Goal: Transaction & Acquisition: Purchase product/service

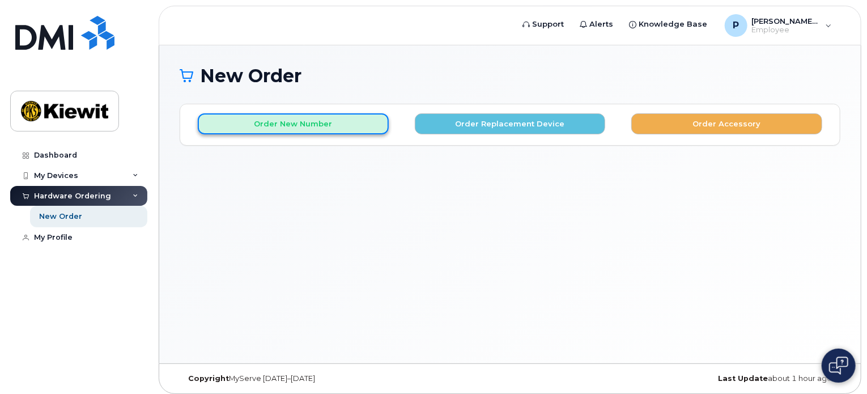
click at [330, 126] on button "Order New Number" at bounding box center [293, 123] width 191 height 21
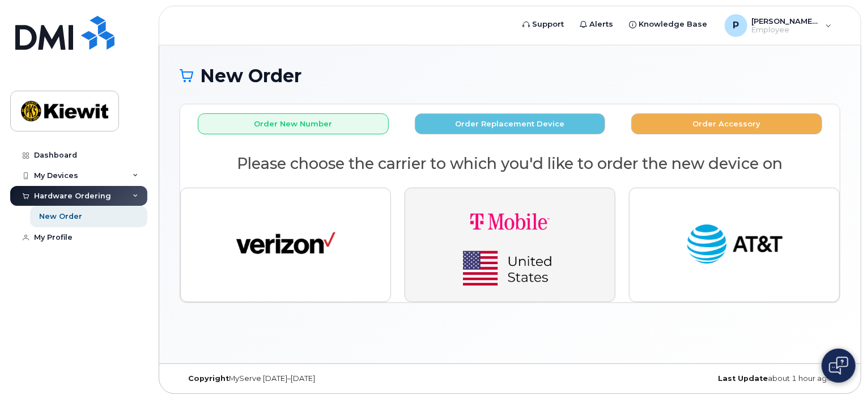
click at [509, 240] on img "button" at bounding box center [510, 244] width 159 height 95
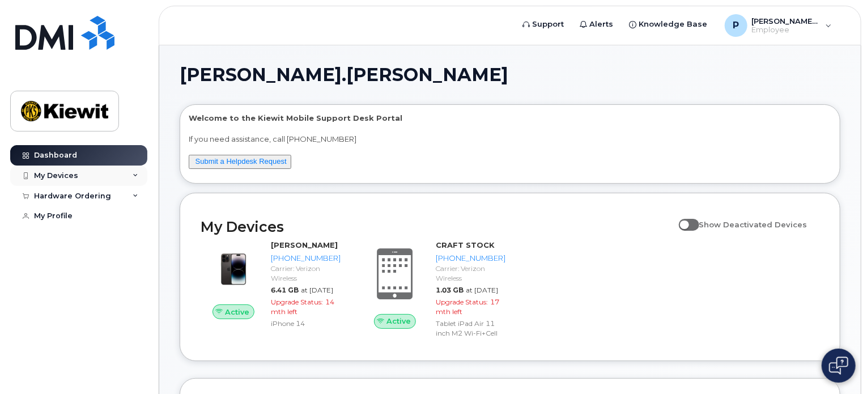
click at [114, 179] on div "My Devices" at bounding box center [78, 176] width 137 height 20
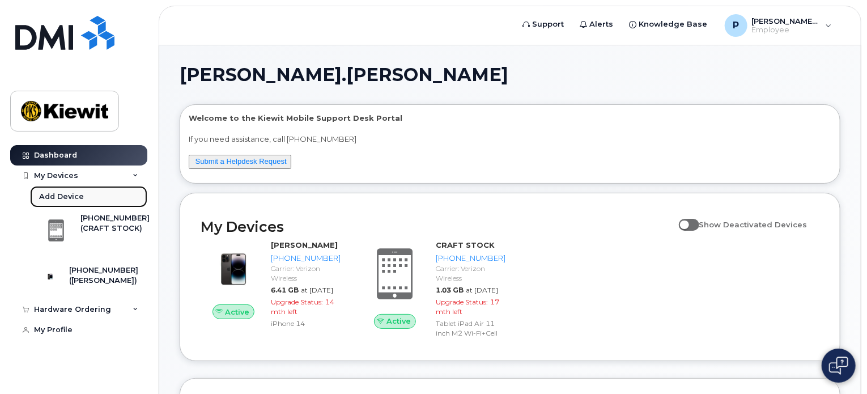
click at [71, 198] on div "Add Device" at bounding box center [61, 197] width 45 height 10
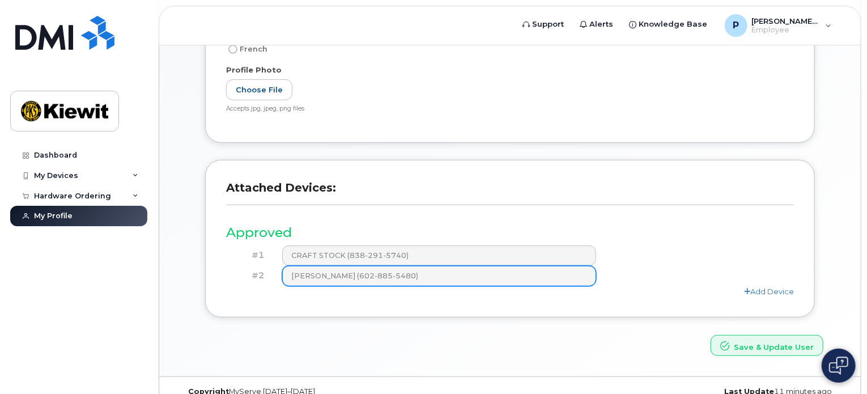
scroll to position [283, 0]
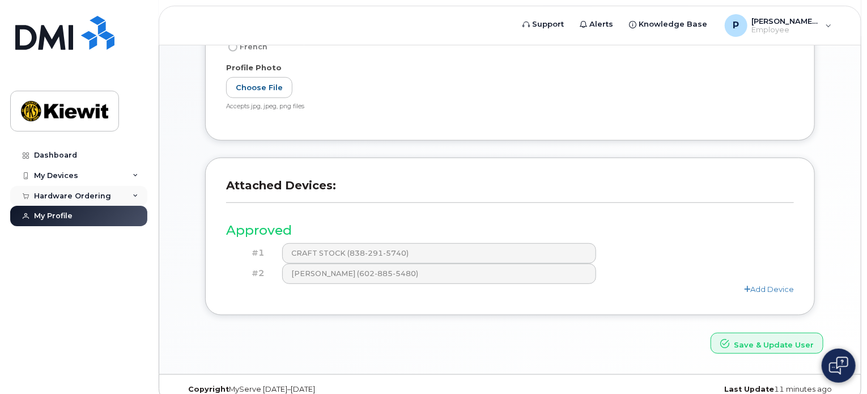
click at [138, 194] on div "Hardware Ordering" at bounding box center [78, 196] width 137 height 20
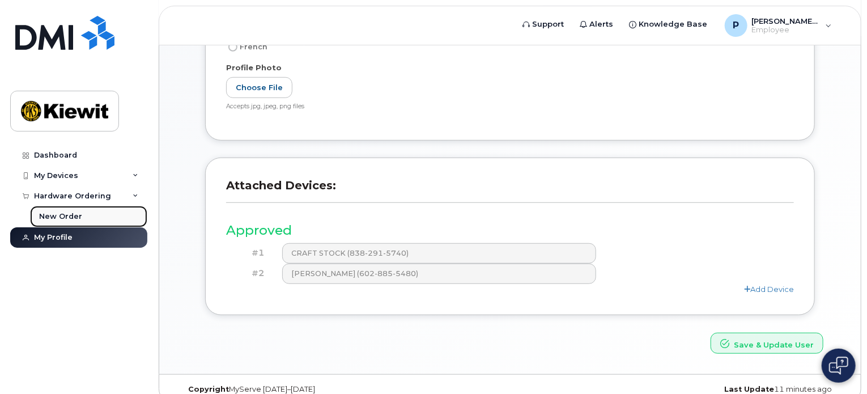
drag, startPoint x: 70, startPoint y: 213, endPoint x: 145, endPoint y: 214, distance: 74.3
click at [70, 213] on div "New Order" at bounding box center [60, 216] width 43 height 10
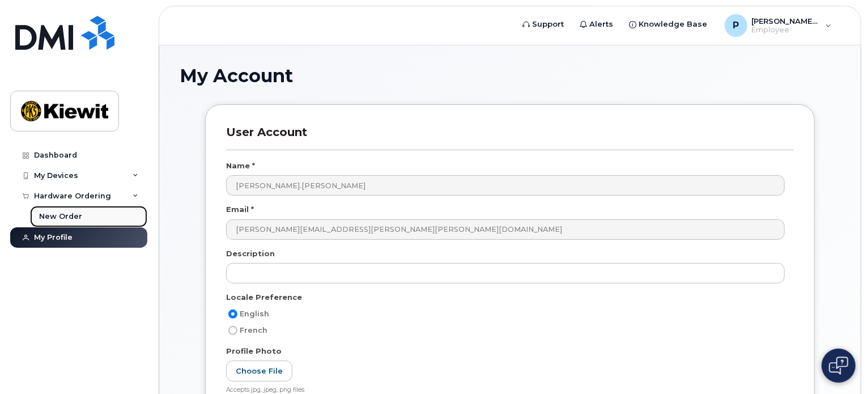
drag, startPoint x: 83, startPoint y: 215, endPoint x: 116, endPoint y: 219, distance: 33.1
click at [84, 215] on link "New Order" at bounding box center [88, 217] width 117 height 22
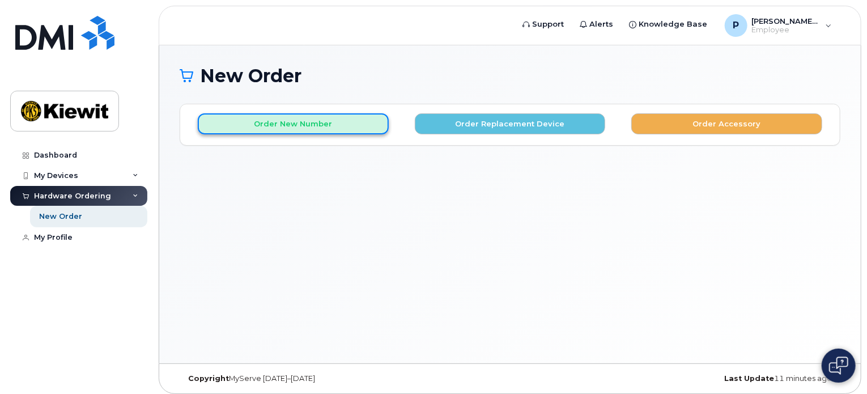
click at [304, 123] on button "Order New Number" at bounding box center [293, 123] width 191 height 21
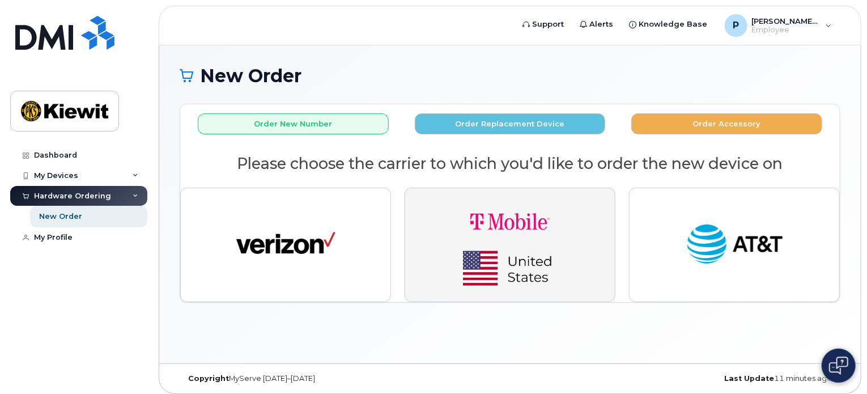
click at [528, 239] on img "button" at bounding box center [510, 244] width 159 height 95
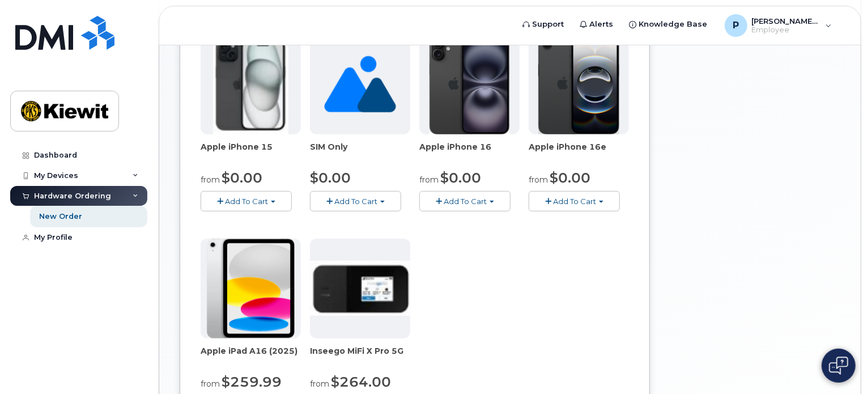
scroll to position [170, 0]
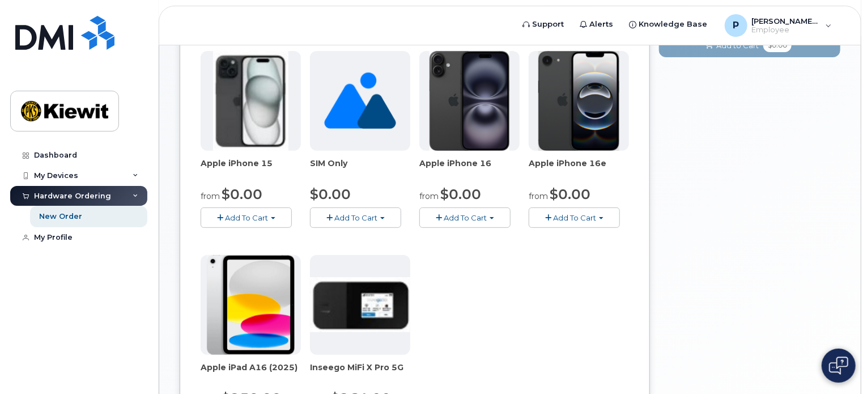
click at [473, 217] on span "Add To Cart" at bounding box center [465, 217] width 43 height 9
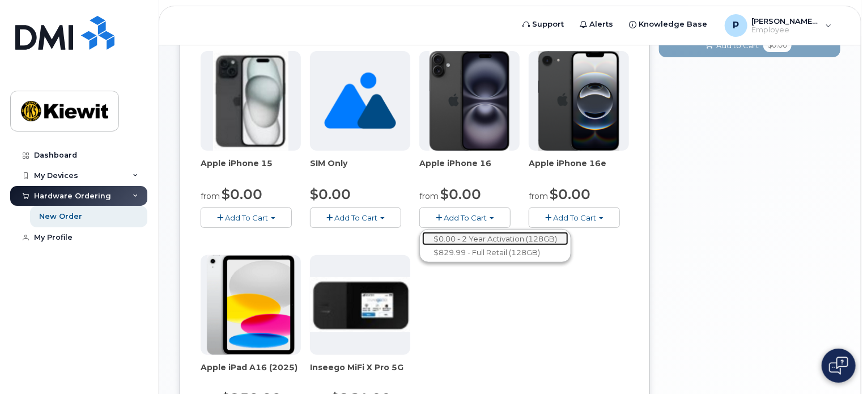
click at [479, 236] on link "$0.00 - 2 Year Activation (128GB)" at bounding box center [495, 239] width 146 height 14
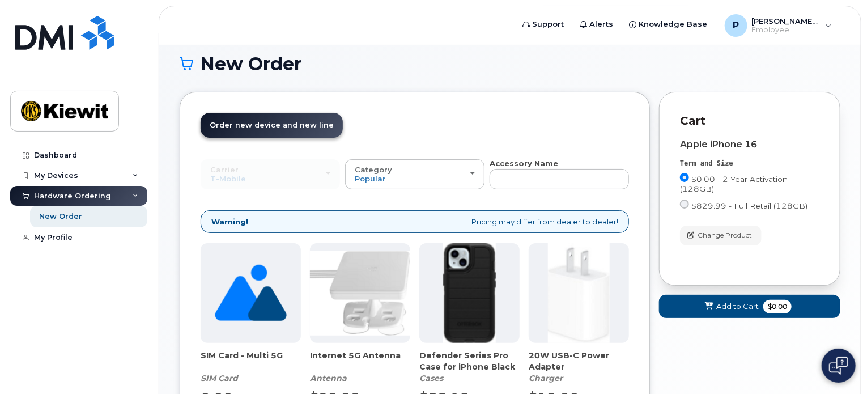
scroll to position [127, 0]
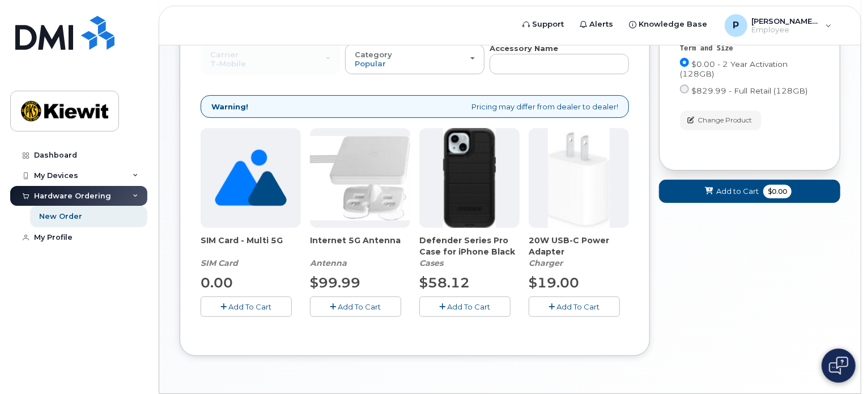
click at [482, 306] on span "Add To Cart" at bounding box center [469, 306] width 43 height 9
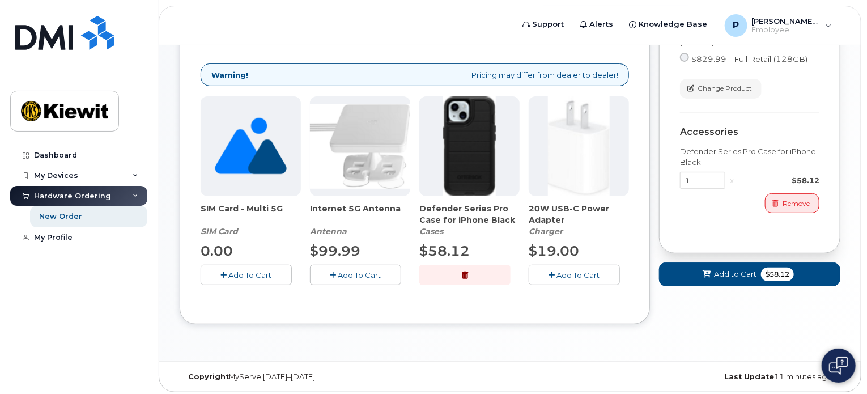
scroll to position [161, 0]
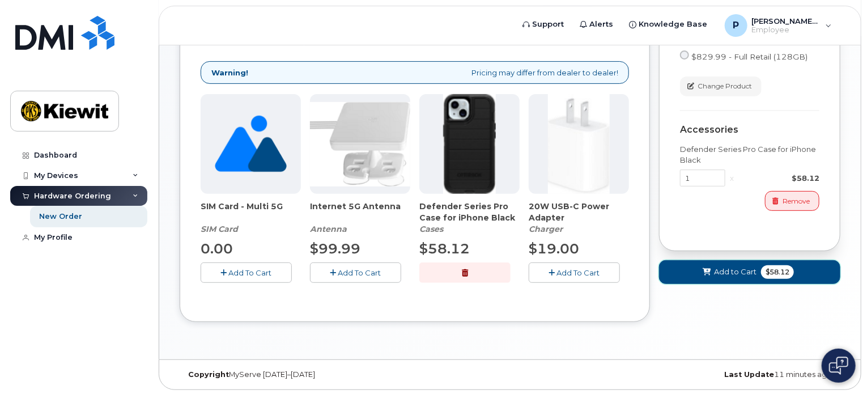
click at [743, 276] on span "Add to Cart" at bounding box center [735, 271] width 43 height 11
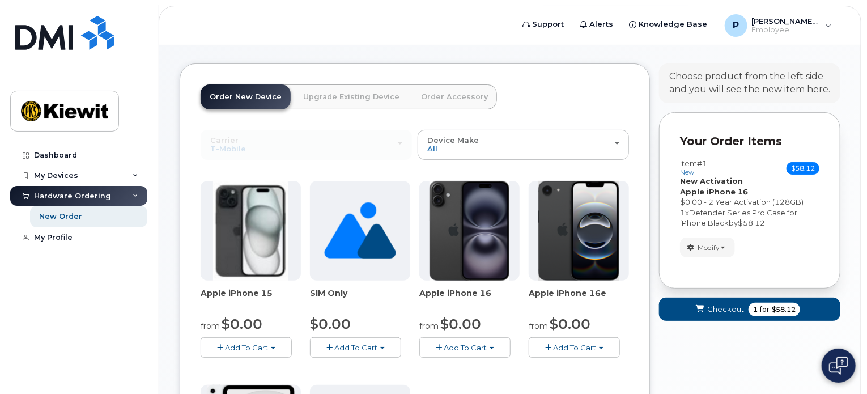
scroll to position [0, 0]
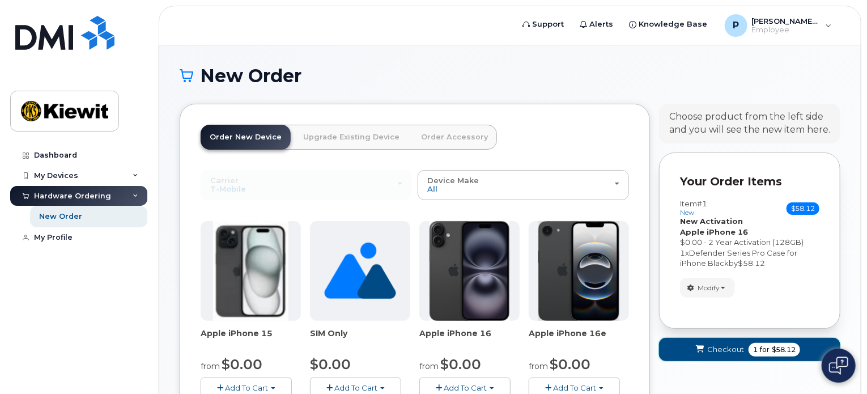
click at [731, 347] on span "Checkout" at bounding box center [726, 349] width 37 height 11
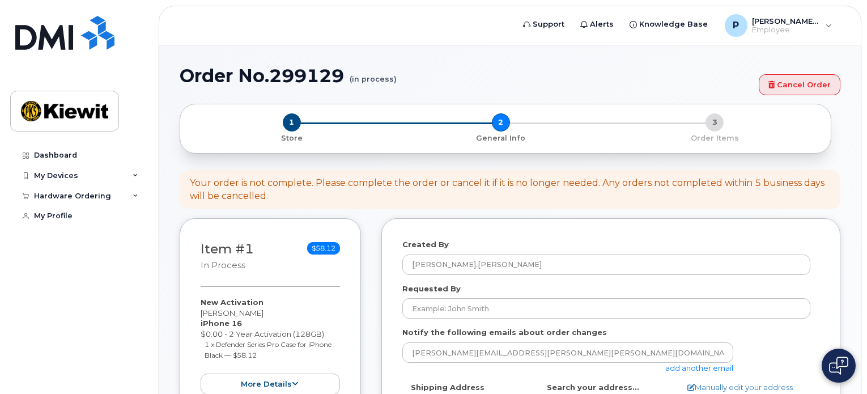
select select
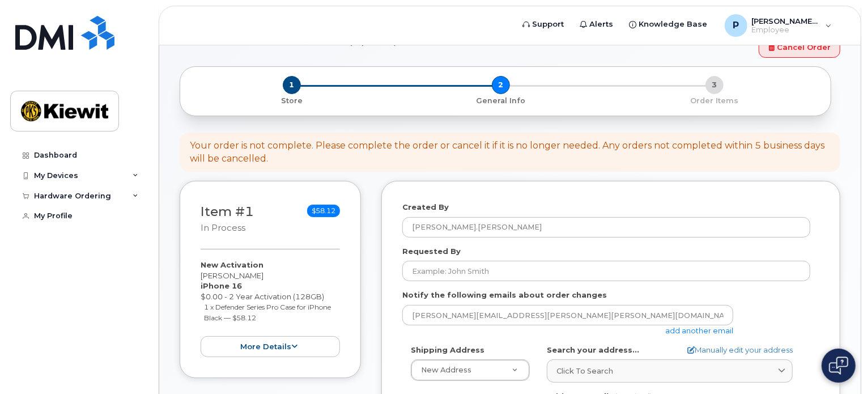
scroll to position [113, 0]
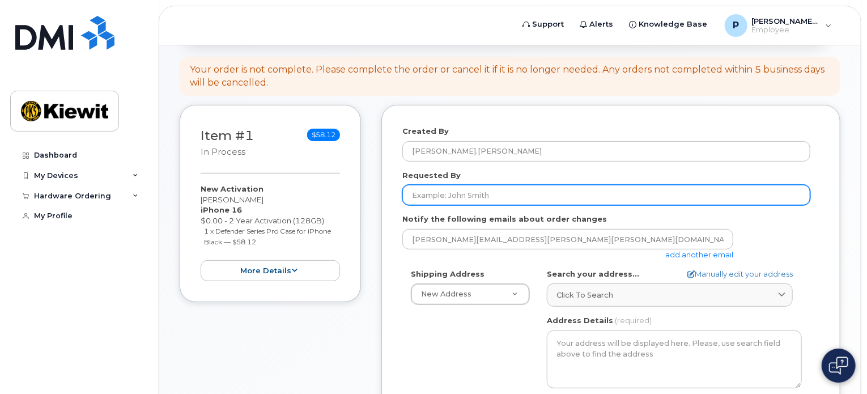
click at [508, 198] on input "Requested By" at bounding box center [607, 195] width 408 height 20
type input "p"
type input "[PERSON_NAME].[PERSON_NAME]"
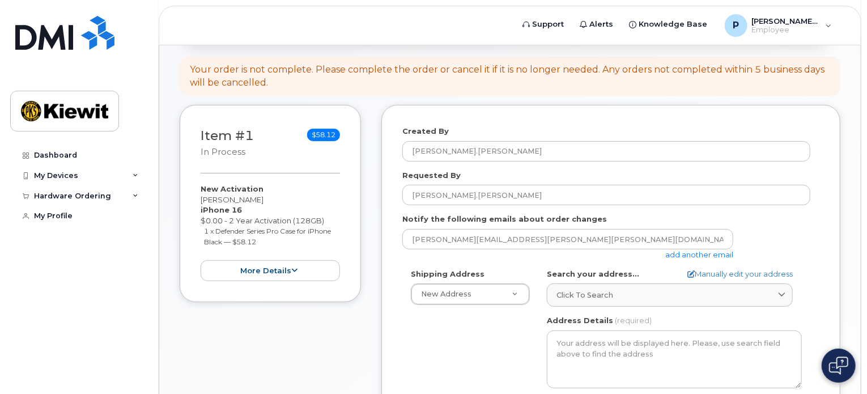
click at [496, 324] on div "Shipping Address New Address New Address AB Search your address... Manually edi…" at bounding box center [607, 399] width 408 height 260
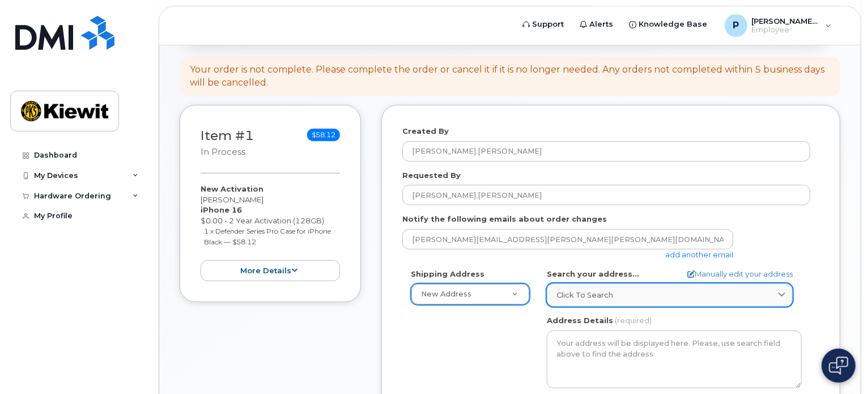
click at [685, 297] on div "Click to search" at bounding box center [670, 295] width 227 height 11
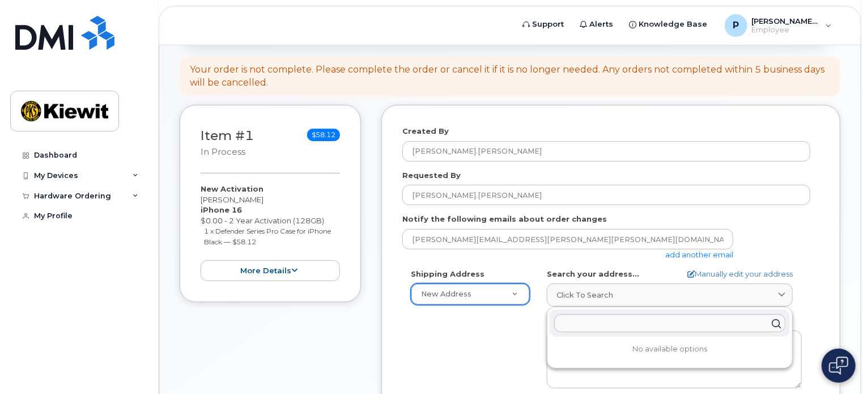
click at [515, 327] on div "Shipping Address New Address New Address AB Search your address... Manually edi…" at bounding box center [607, 399] width 408 height 260
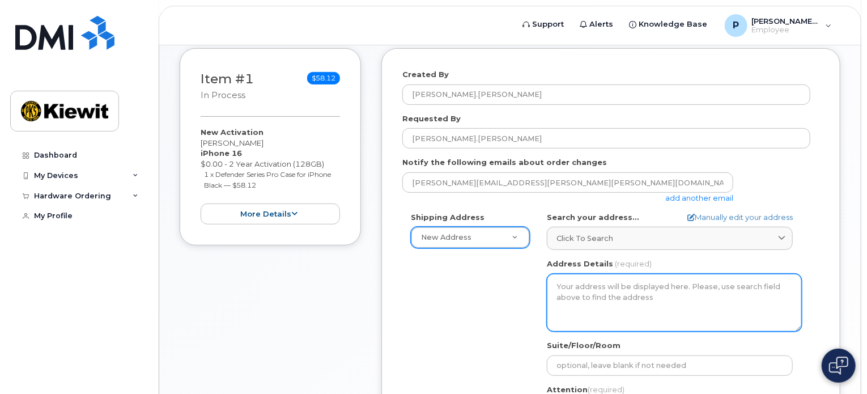
scroll to position [283, 0]
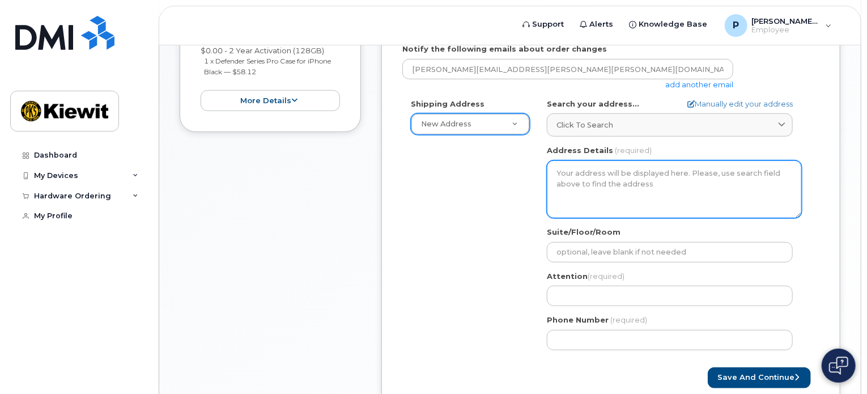
click at [625, 184] on textarea "Address Details" at bounding box center [674, 189] width 255 height 58
click at [565, 170] on textarea "Address Details" at bounding box center [674, 189] width 255 height 58
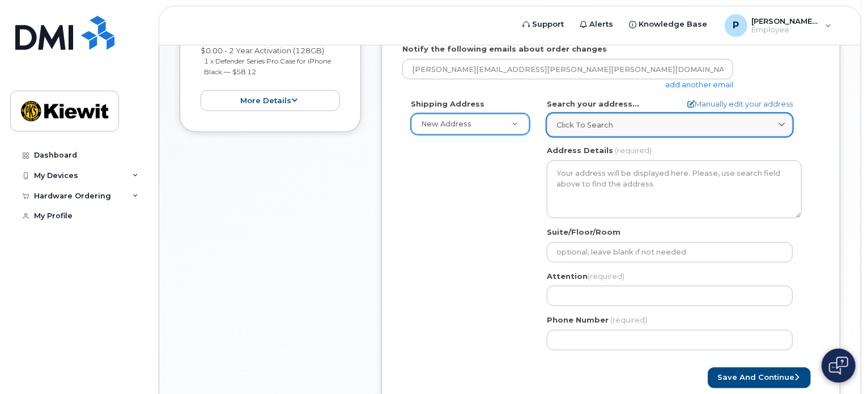
click at [590, 129] on span "Click to search" at bounding box center [585, 125] width 57 height 11
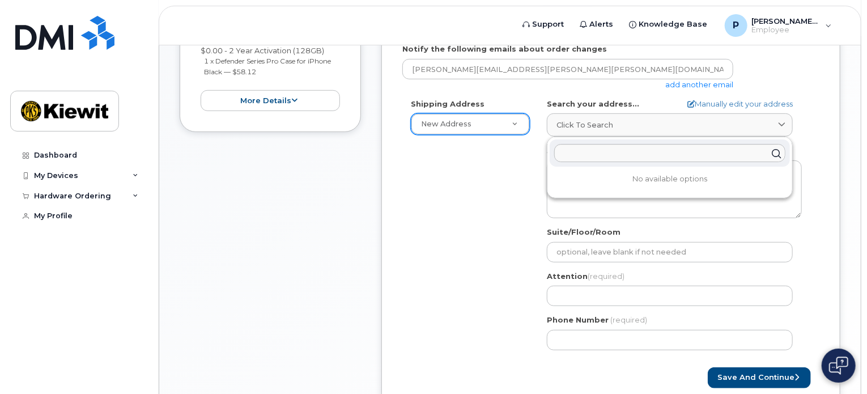
click at [643, 179] on p "No available options" at bounding box center [670, 179] width 240 height 10
click at [662, 153] on input "text" at bounding box center [669, 153] width 231 height 18
click at [735, 103] on link "Manually edit your address" at bounding box center [740, 104] width 105 height 11
select select
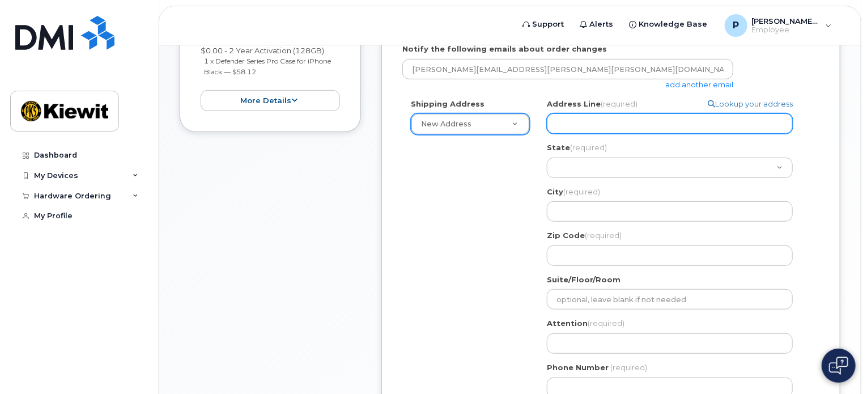
click at [596, 121] on input "Address Line (required)" at bounding box center [670, 123] width 246 height 20
select select
type input "8"
select select
type input "80"
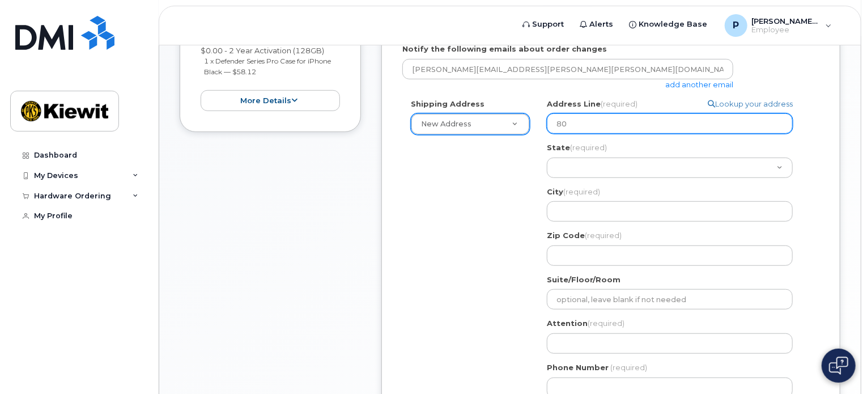
select select
type input "803 Lone Oak Rd"
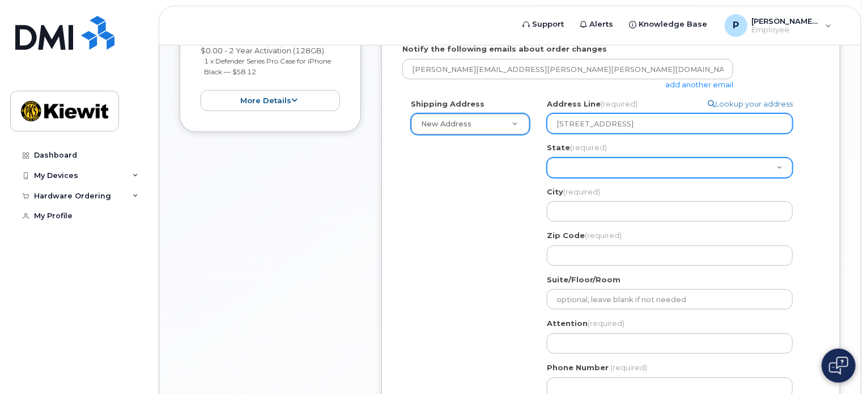
select select "MS"
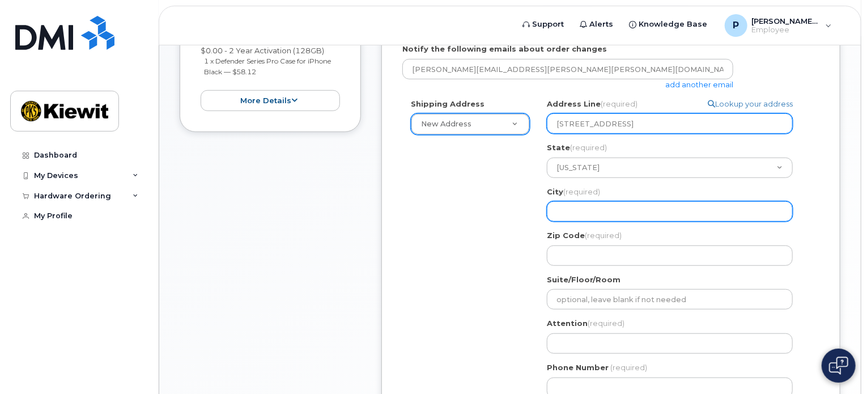
type input "Steens"
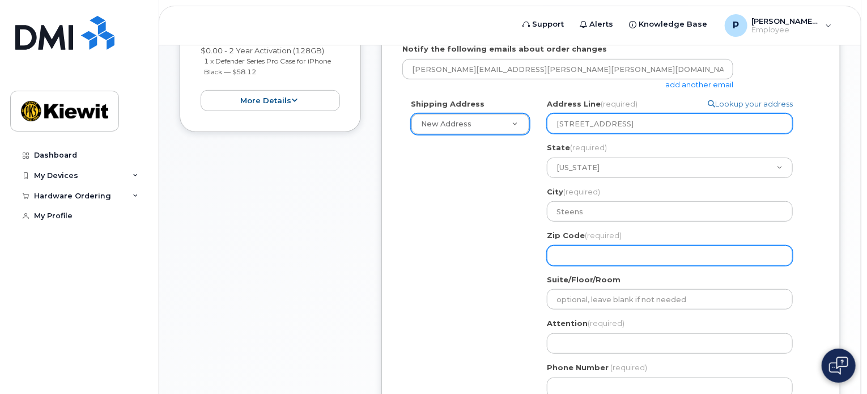
type input "39766"
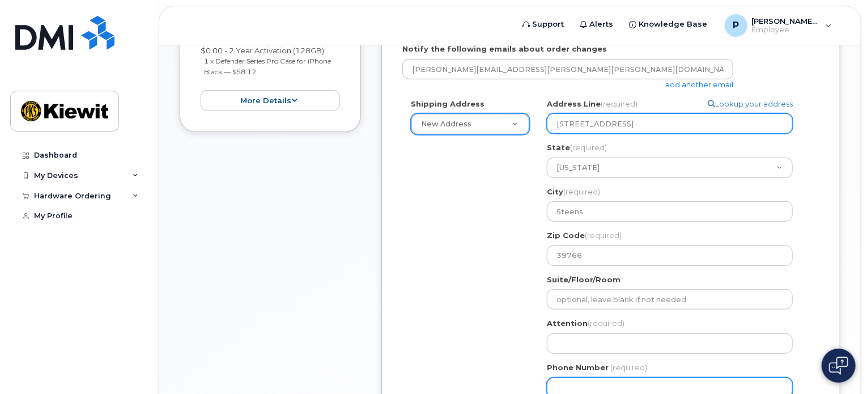
type input "6028855480"
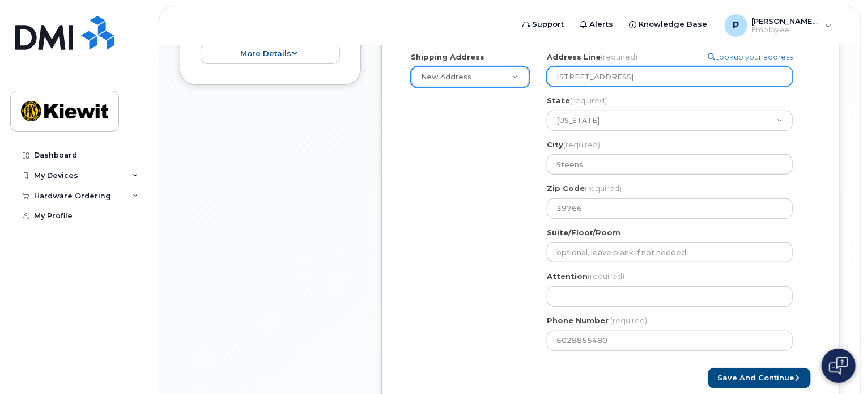
scroll to position [418, 0]
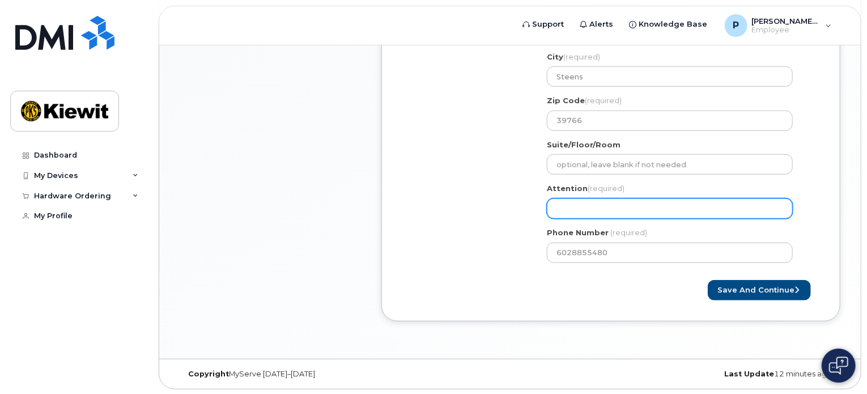
click at [650, 204] on input "Attention (required)" at bounding box center [670, 208] width 246 height 20
select select
type input "P"
select select
type input "Pa"
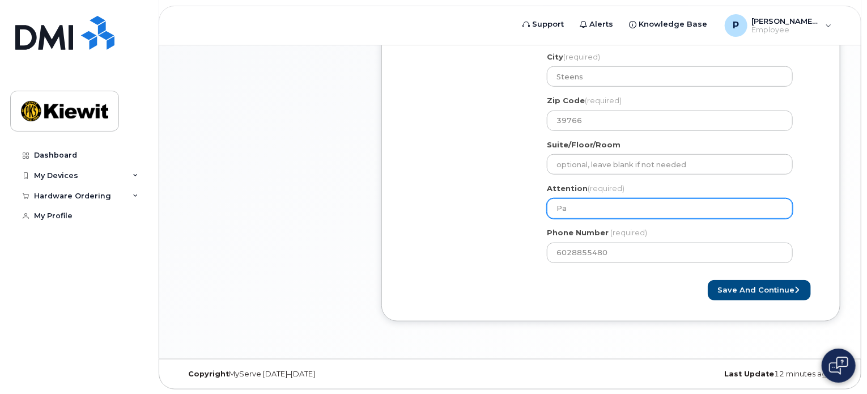
select select
type input "Pat"
select select
type input "Pat K"
select select
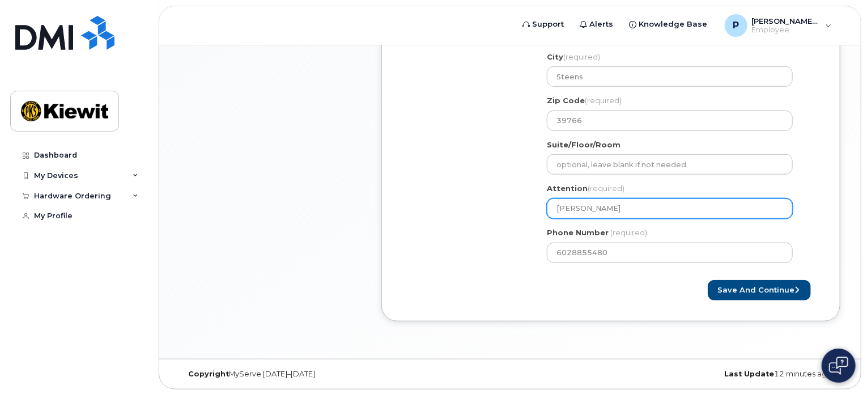
type input "Pat Ka"
select select
type input "Pat Kas"
select select
type input "Pat Kasc"
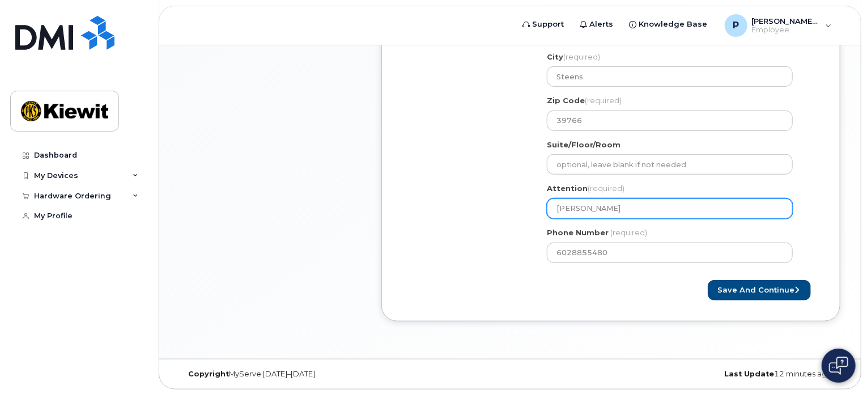
select select
type input "Pat Kasch"
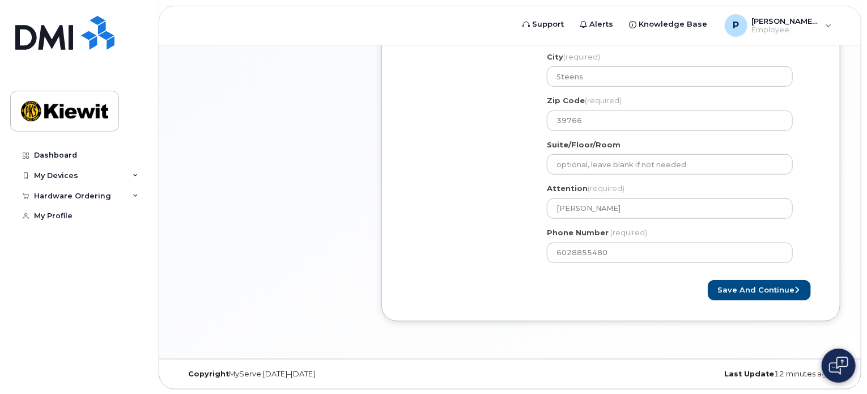
click at [507, 208] on div "Shipping Address New Address New Address MS Steens Search your address... Manua…" at bounding box center [607, 118] width 408 height 308
click at [794, 294] on button "Save and Continue" at bounding box center [759, 290] width 103 height 21
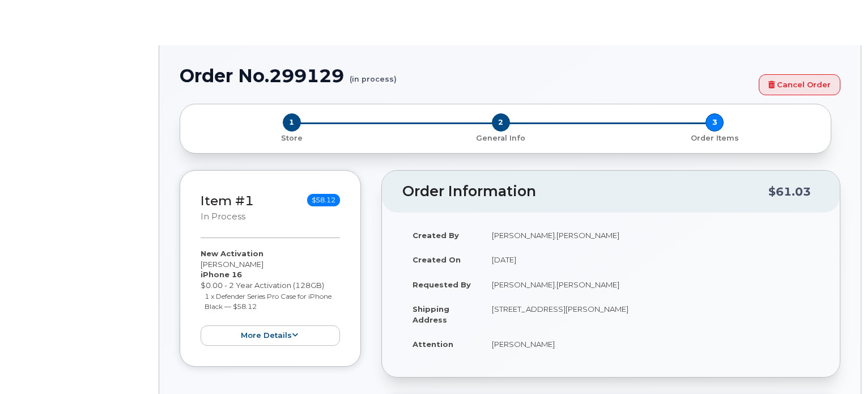
select select
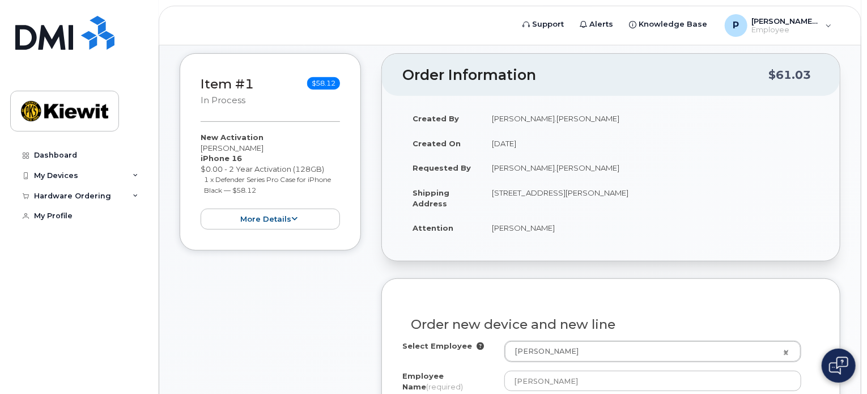
scroll to position [227, 0]
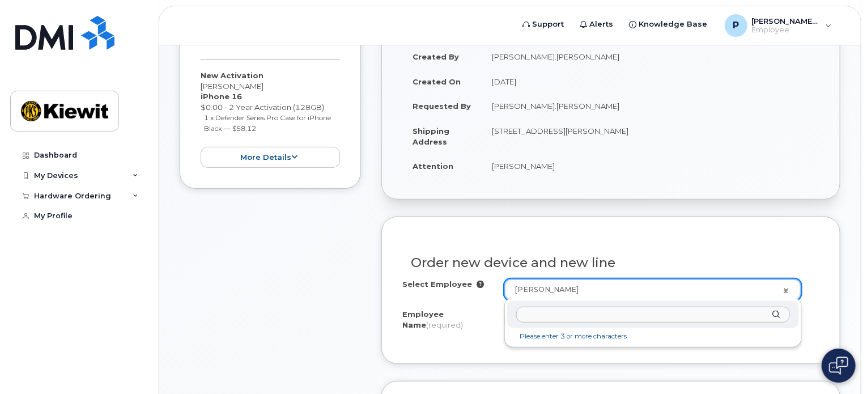
click at [601, 316] on input "text" at bounding box center [653, 315] width 274 height 16
type input "craft stock"
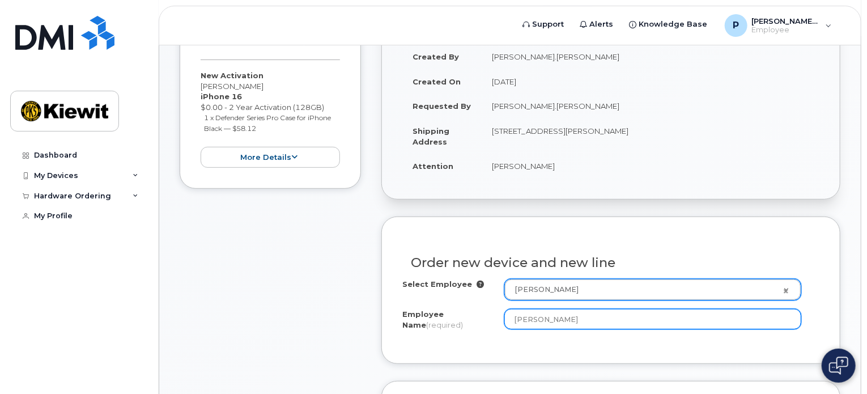
click at [575, 315] on input "[PERSON_NAME]" at bounding box center [653, 319] width 297 height 20
drag, startPoint x: 426, startPoint y: 304, endPoint x: 324, endPoint y: 289, distance: 102.6
type input "CRAFT STOCK"
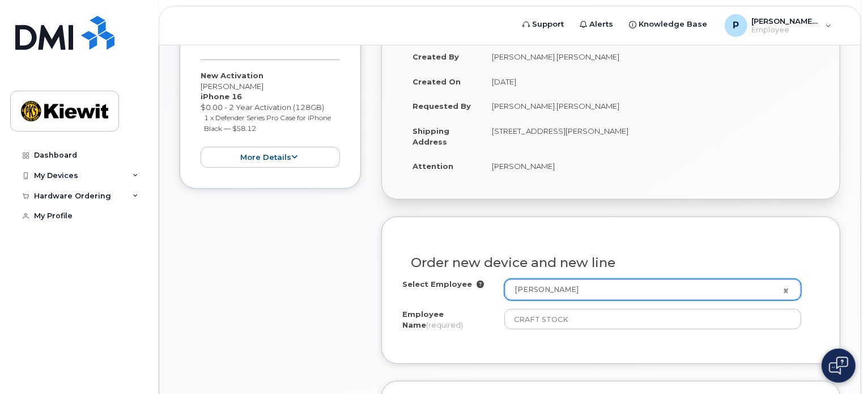
click at [505, 223] on div "Order new device and new line Select Employee [PERSON_NAME] 2157162 Employee Na…" at bounding box center [611, 290] width 459 height 147
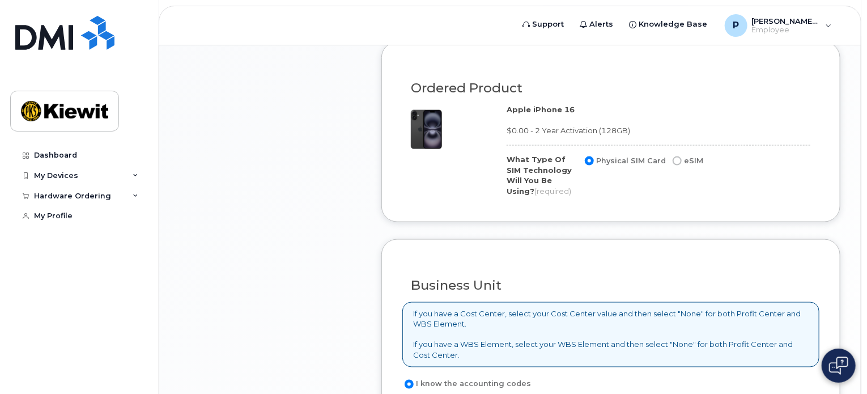
scroll to position [794, 0]
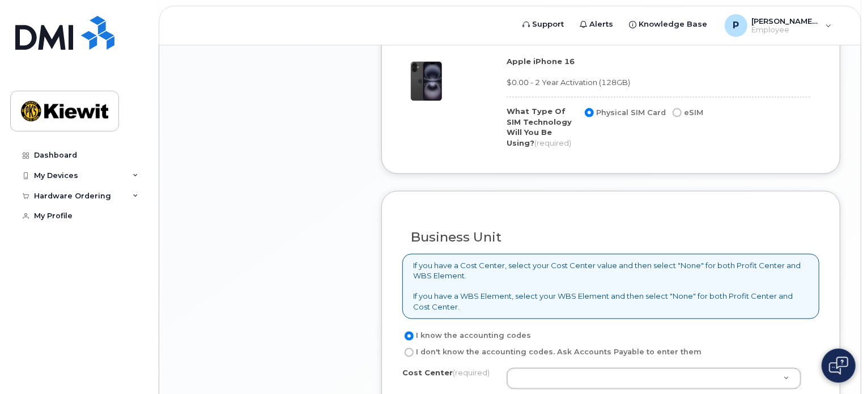
click at [674, 108] on input "eSIM" at bounding box center [677, 112] width 9 height 9
radio input "true"
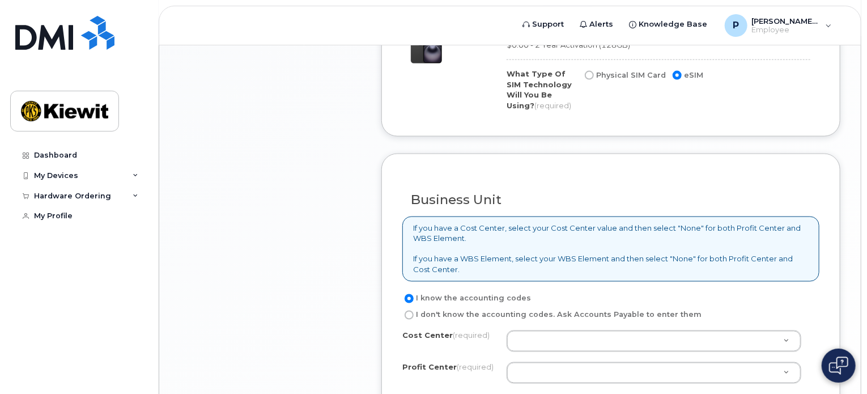
scroll to position [964, 0]
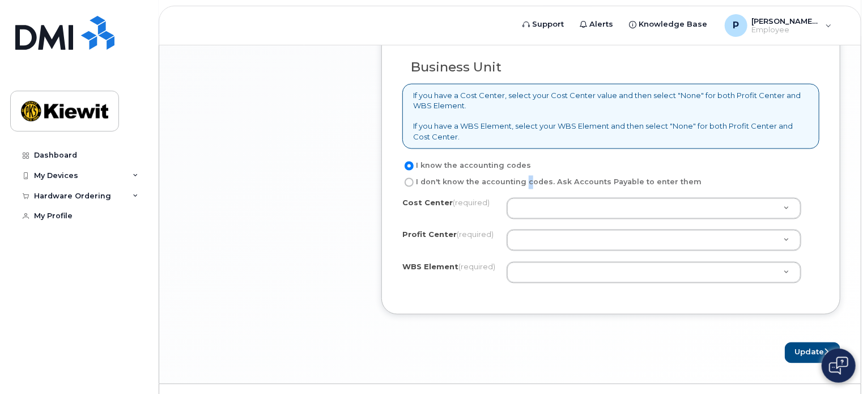
click at [522, 180] on label "I don't know the accounting codes. Ask Accounts Payable to enter them" at bounding box center [552, 183] width 299 height 14
click at [409, 180] on input "I don't know the accounting codes. Ask Accounts Payable to enter them" at bounding box center [409, 182] width 9 height 9
radio input "true"
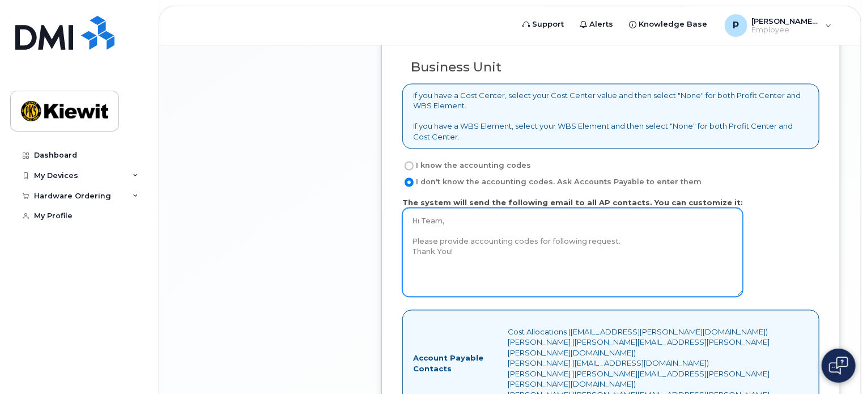
click at [633, 225] on textarea "Hi Team, Please provide accounting codes for following request. Thank You!" at bounding box center [573, 252] width 341 height 89
click at [533, 225] on textarea "Hi Team, Please provide accounting codes for following request. Thank You!" at bounding box center [573, 252] width 341 height 89
click at [624, 240] on textarea "Hi Team, Please provide accounting codes for following request. Thank You!" at bounding box center [573, 252] width 341 height 89
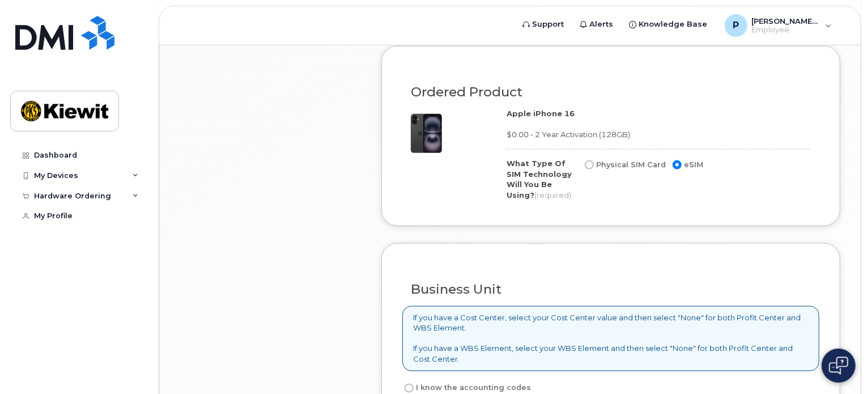
scroll to position [737, 0]
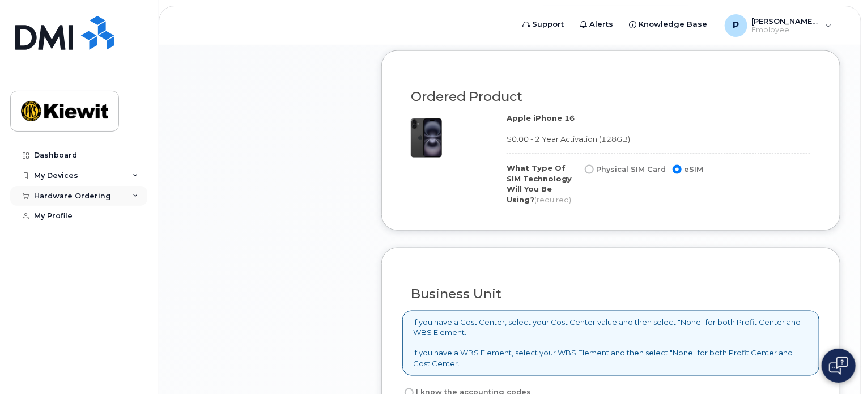
type textarea "Hi Team, Please provide accounting codes for following request. This is for a p…"
click at [127, 199] on div "Hardware Ordering" at bounding box center [78, 196] width 137 height 20
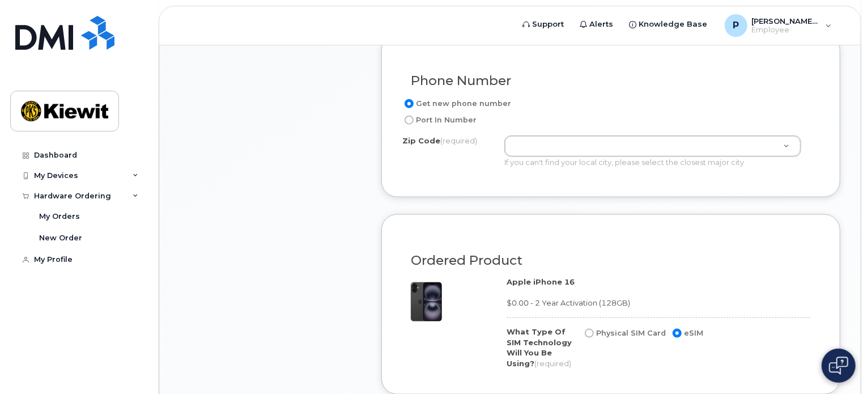
scroll to position [340, 0]
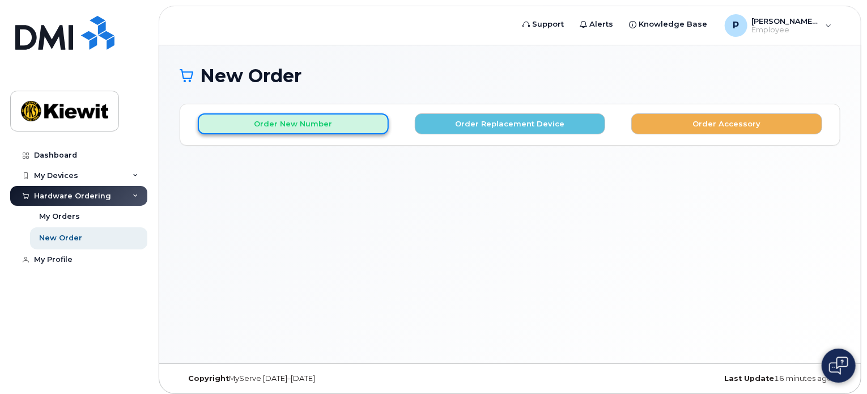
click at [326, 124] on button "Order New Number" at bounding box center [293, 123] width 191 height 21
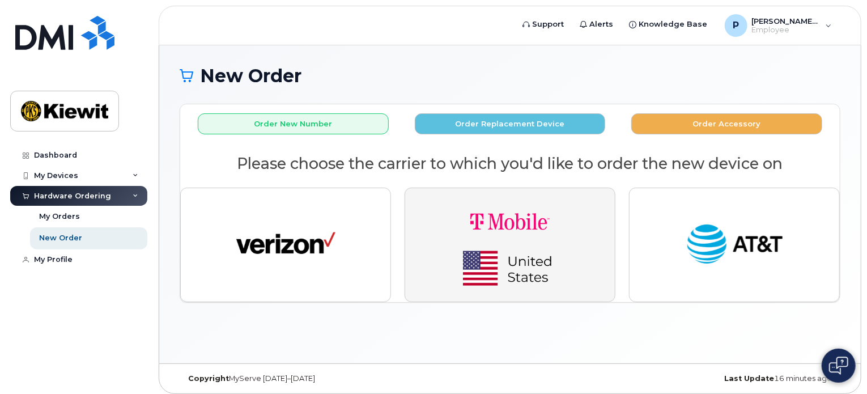
click at [490, 257] on img "button" at bounding box center [510, 244] width 159 height 95
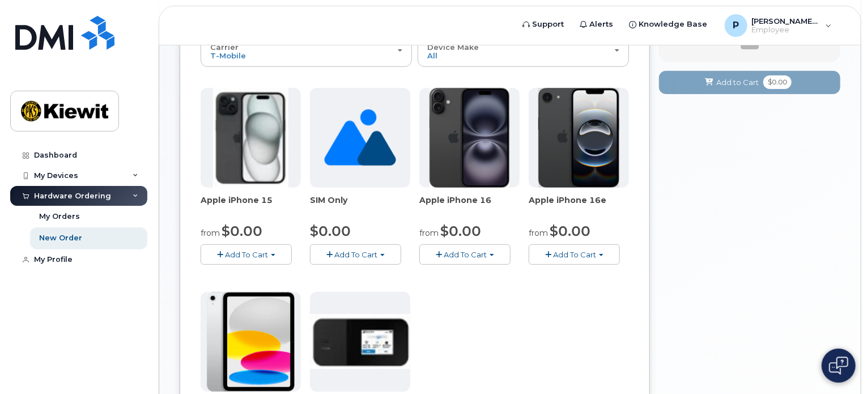
scroll to position [170, 0]
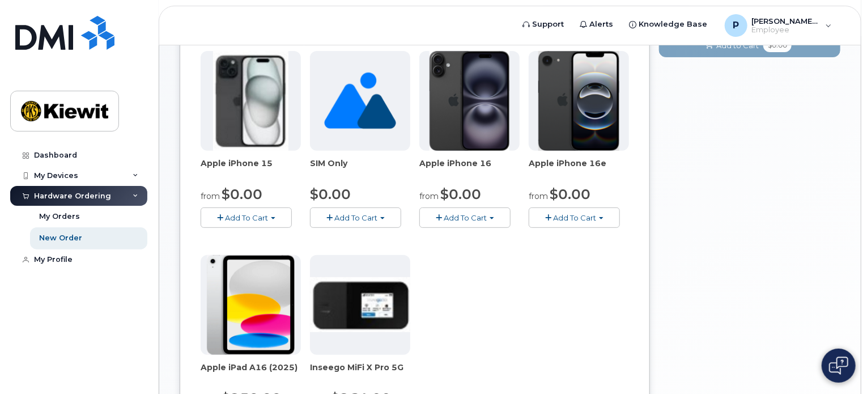
click at [489, 215] on button "Add To Cart" at bounding box center [465, 218] width 91 height 20
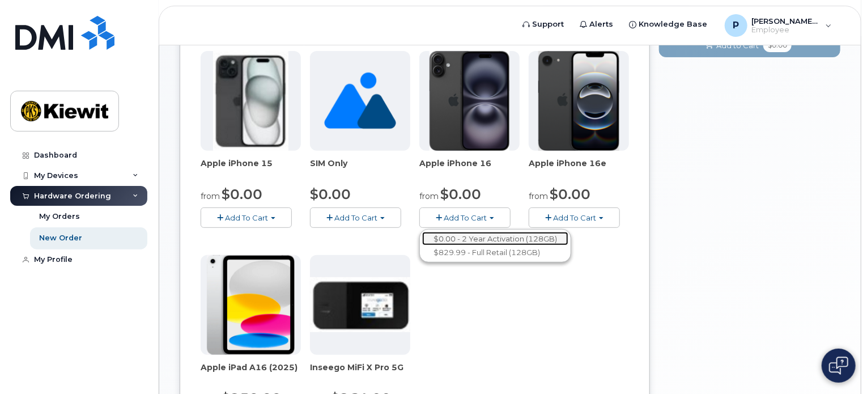
click at [480, 238] on link "$0.00 - 2 Year Activation (128GB)" at bounding box center [495, 239] width 146 height 14
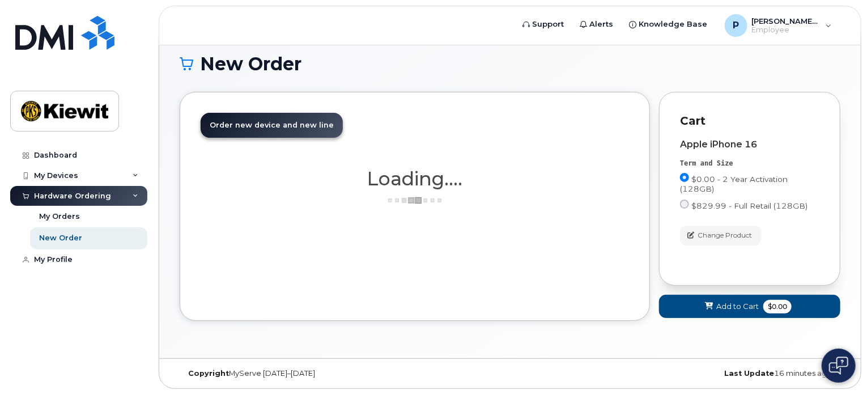
scroll to position [127, 0]
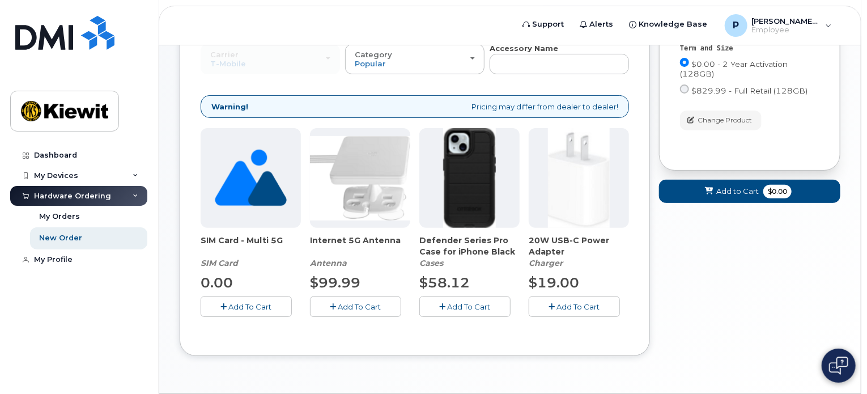
click at [460, 306] on span "Add To Cart" at bounding box center [469, 306] width 43 height 9
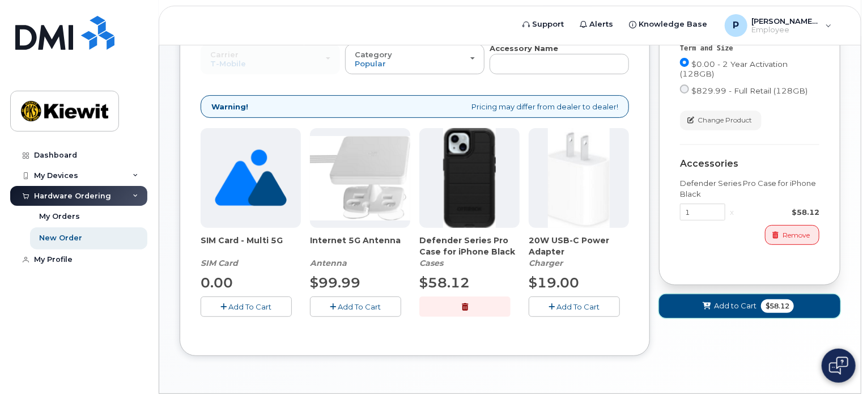
click at [753, 306] on span "Add to Cart" at bounding box center [735, 305] width 43 height 11
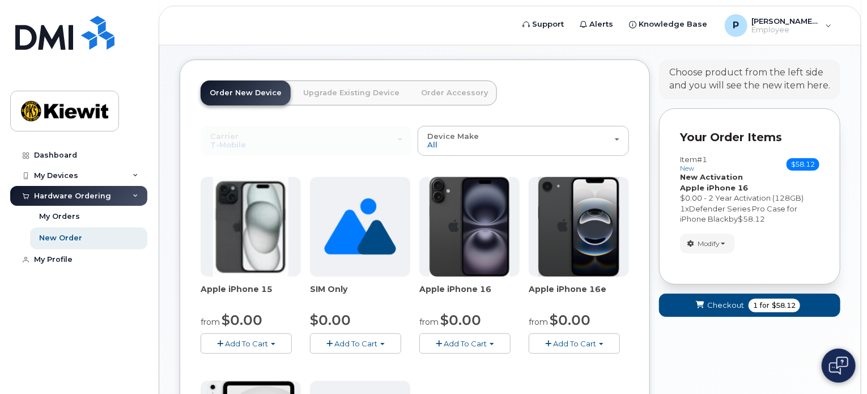
scroll to position [57, 0]
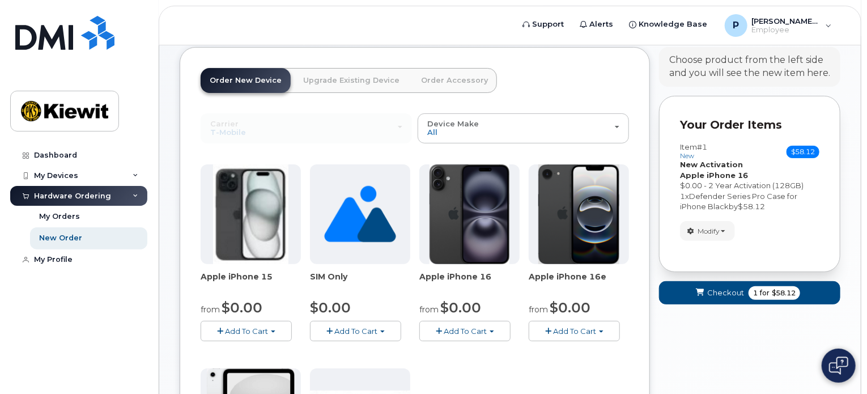
click at [497, 329] on button "Add To Cart" at bounding box center [465, 331] width 91 height 20
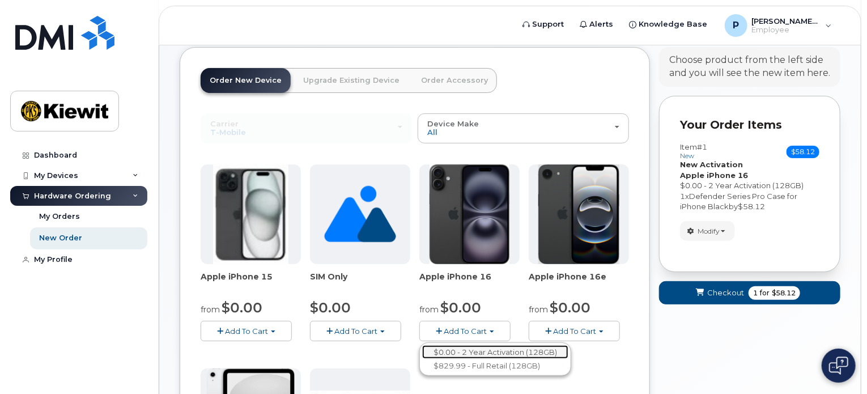
click at [481, 351] on link "$0.00 - 2 Year Activation (128GB)" at bounding box center [495, 352] width 146 height 14
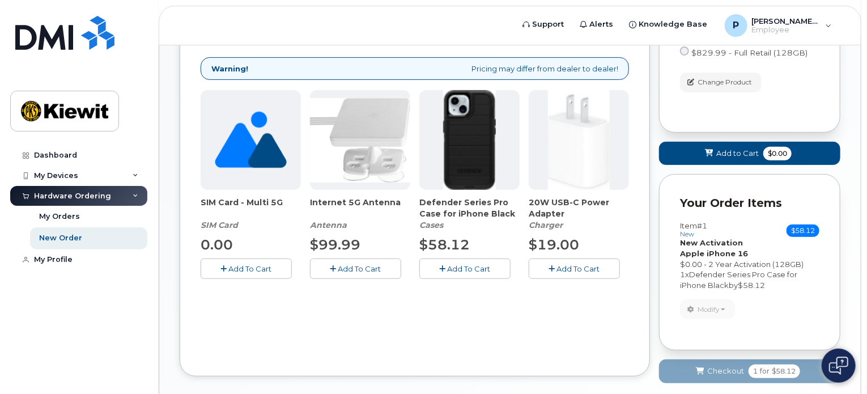
scroll to position [107, 0]
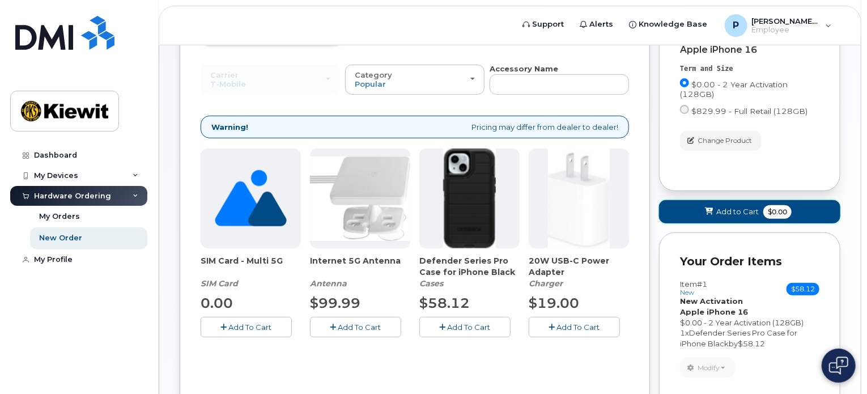
click at [705, 219] on button "Add to Cart $0.00" at bounding box center [749, 211] width 181 height 23
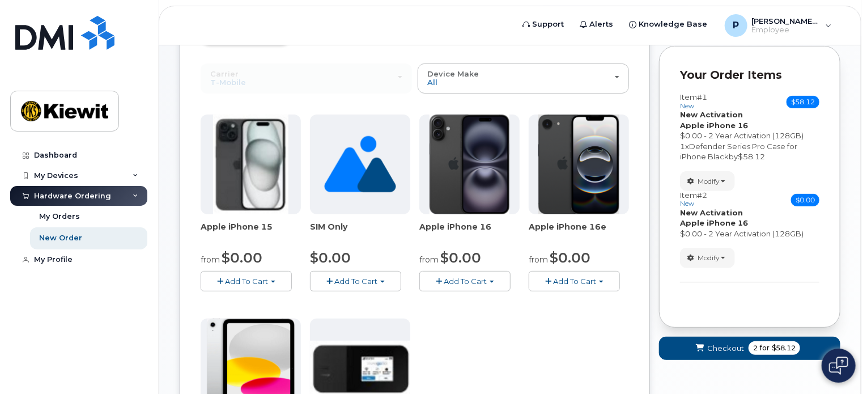
click at [479, 278] on span "Add To Cart" at bounding box center [465, 281] width 43 height 9
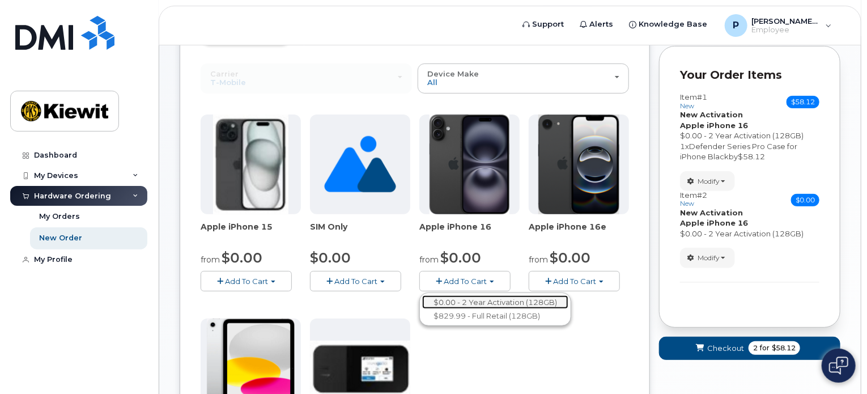
click at [494, 299] on link "$0.00 - 2 Year Activation (128GB)" at bounding box center [495, 302] width 146 height 14
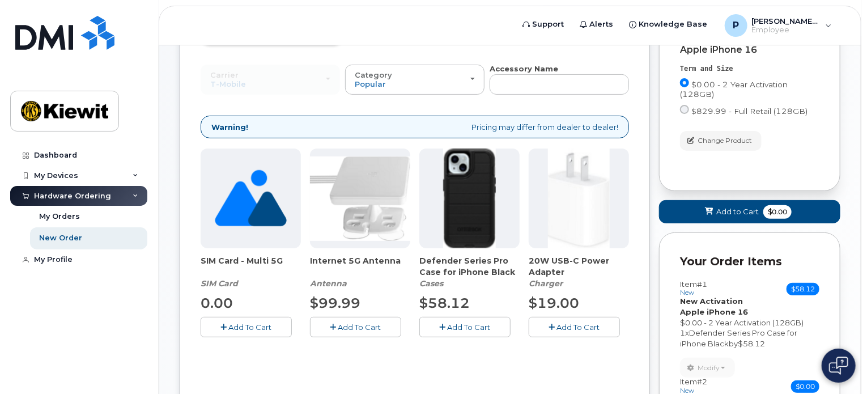
click at [482, 323] on span "Add To Cart" at bounding box center [469, 327] width 43 height 9
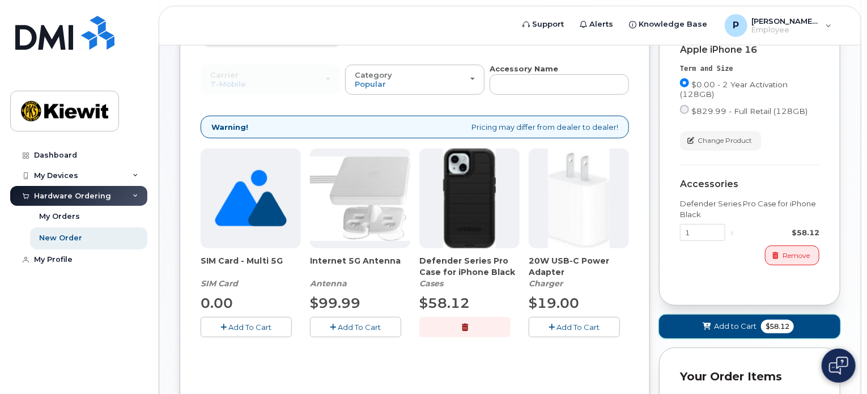
click at [726, 328] on span "Add to Cart" at bounding box center [735, 326] width 43 height 11
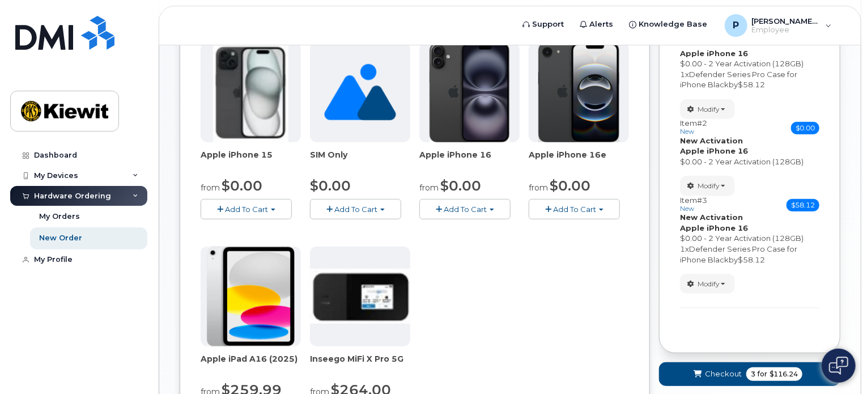
scroll to position [277, 0]
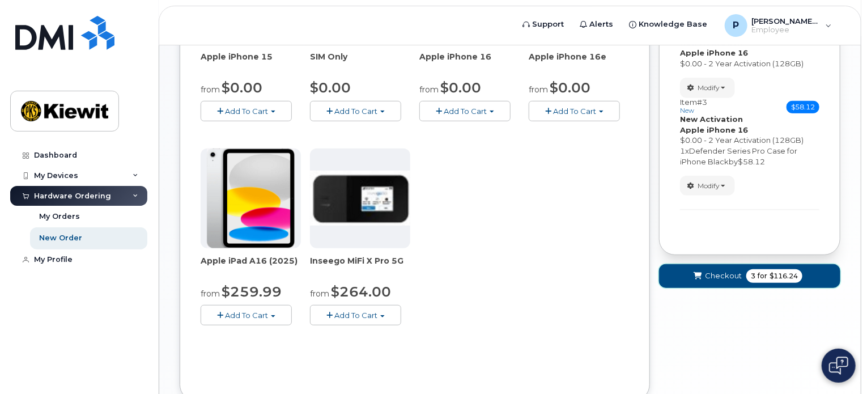
click at [721, 277] on span "Checkout" at bounding box center [723, 275] width 37 height 11
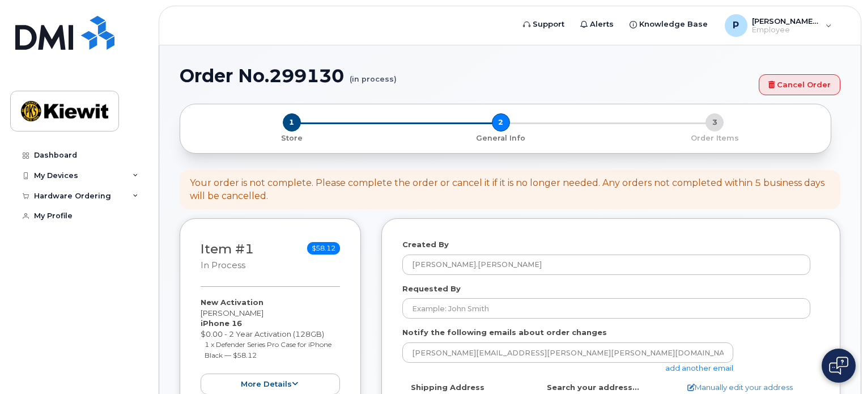
select select
click at [472, 191] on div "Your order is not complete. Please complete the order or cancel it if it is no …" at bounding box center [510, 190] width 641 height 26
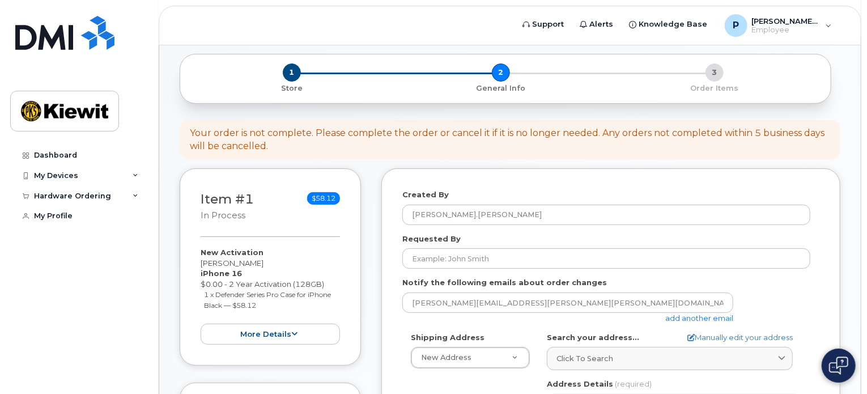
scroll to position [170, 0]
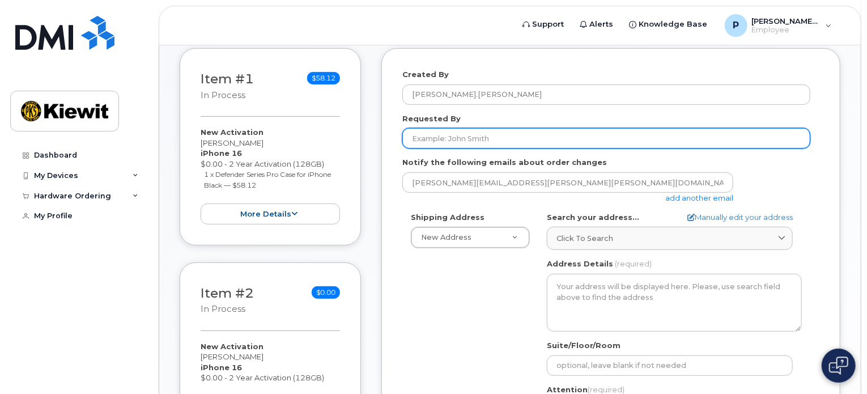
click at [485, 139] on input "Requested By" at bounding box center [607, 138] width 408 height 20
type input "[PERSON_NAME].[PERSON_NAME]"
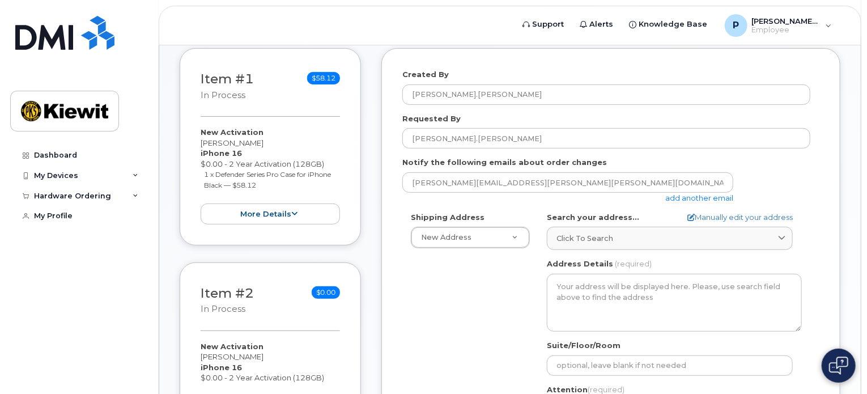
click at [478, 318] on div "Shipping Address New Address New Address [STREET_ADDRESS] AB Search your addres…" at bounding box center [607, 342] width 408 height 260
click at [711, 214] on link "Manually edit your address" at bounding box center [740, 217] width 105 height 11
select select
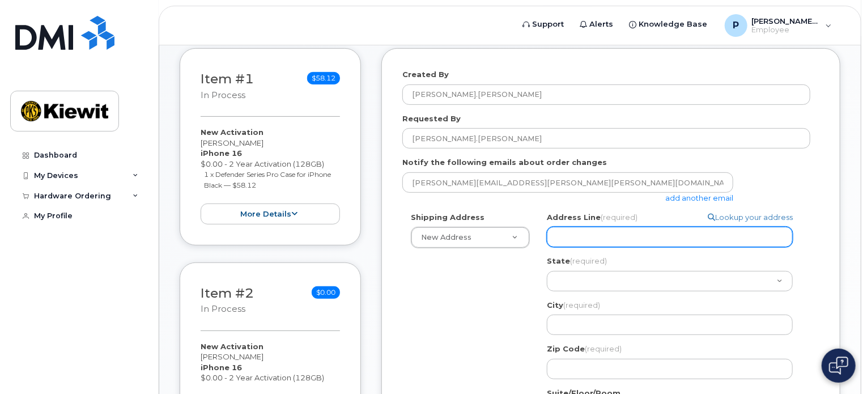
click at [630, 234] on input "Address Line (required)" at bounding box center [670, 237] width 246 height 20
type input "[STREET_ADDRESS]"
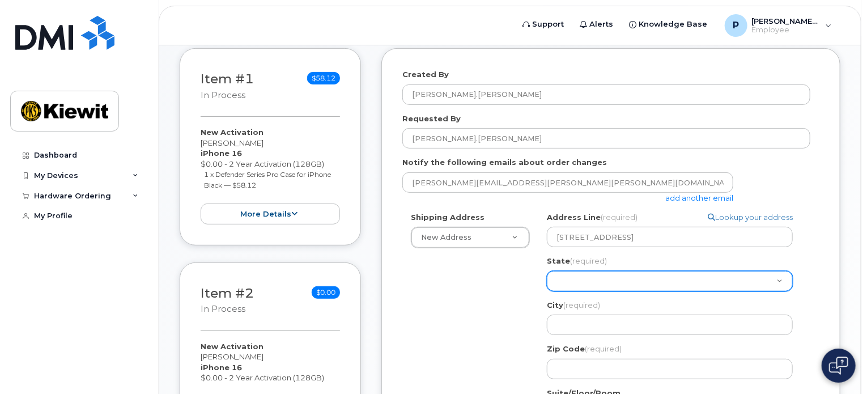
select select "MS"
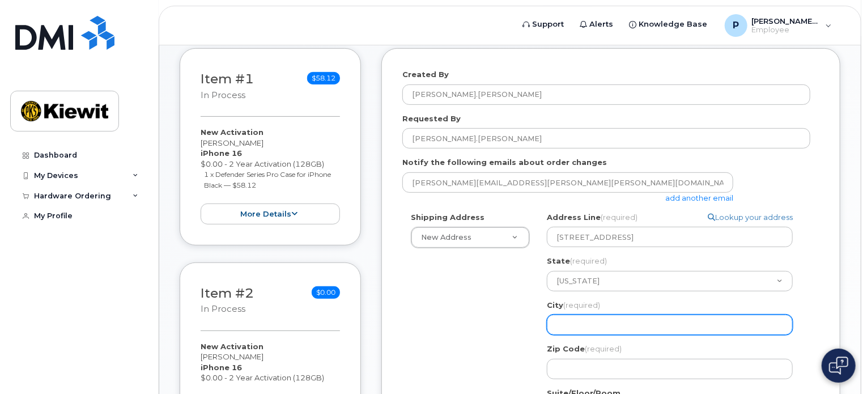
type input "Steens"
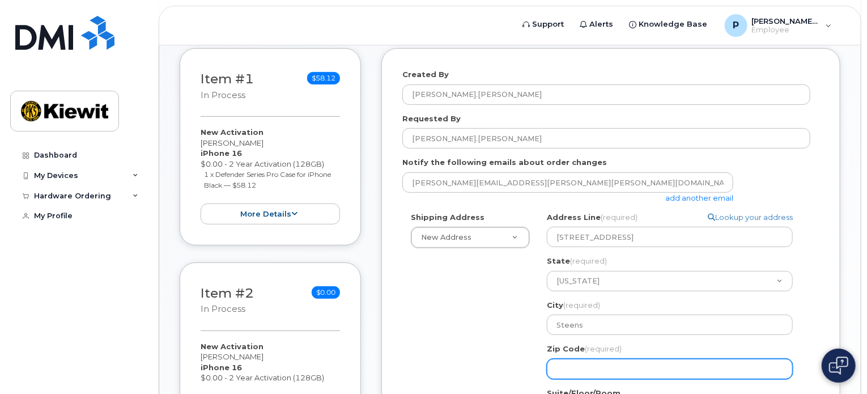
type input "39766"
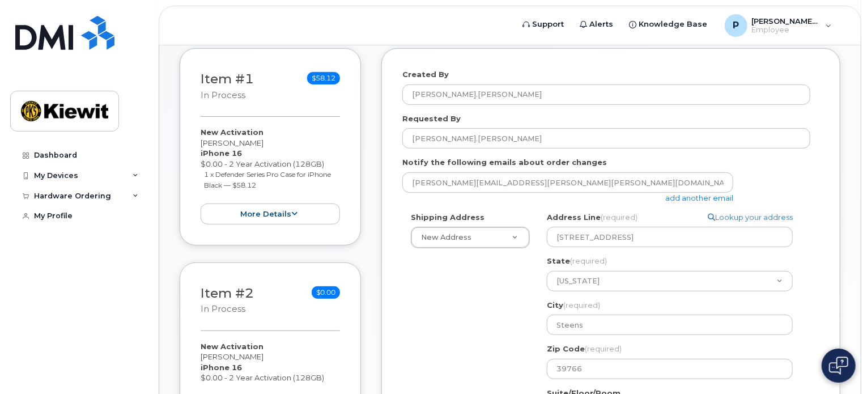
type input "[PERSON_NAME]"
type input "6028855480"
select select
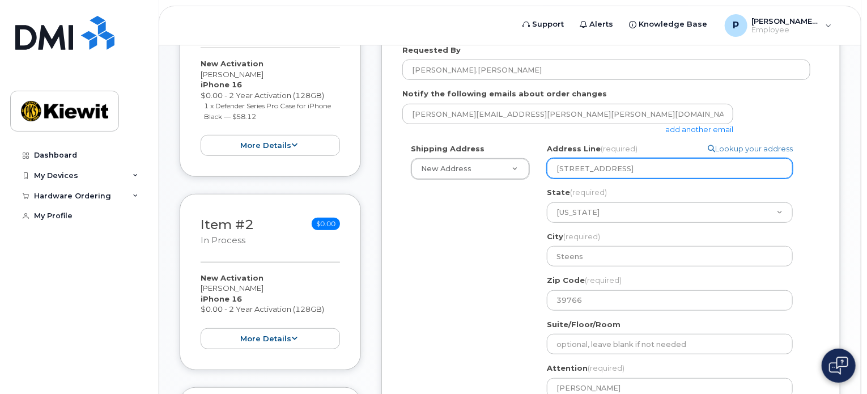
scroll to position [340, 0]
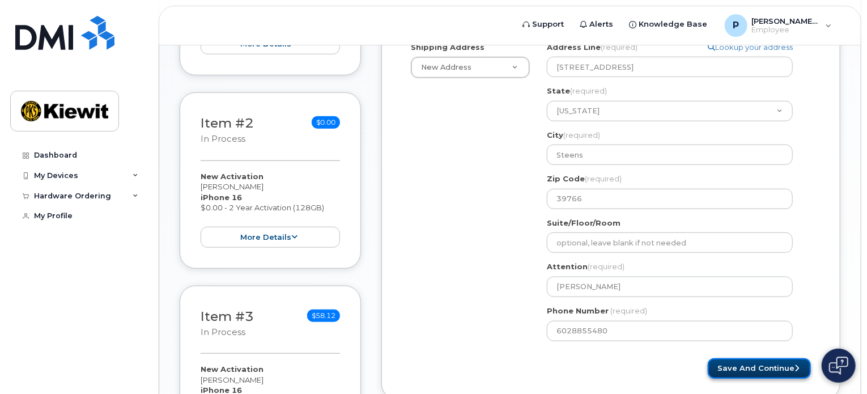
click at [725, 364] on button "Save and Continue" at bounding box center [759, 368] width 103 height 21
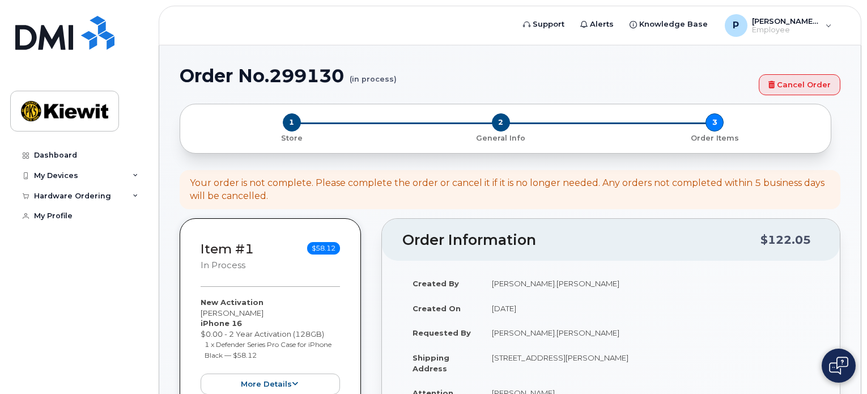
select select
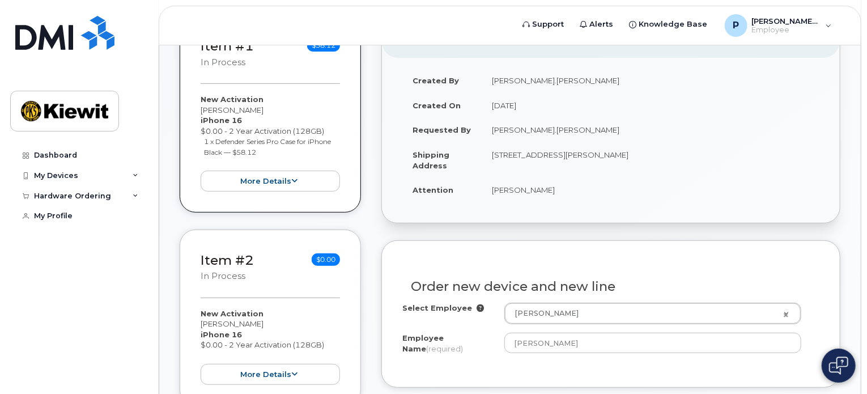
scroll to position [283, 0]
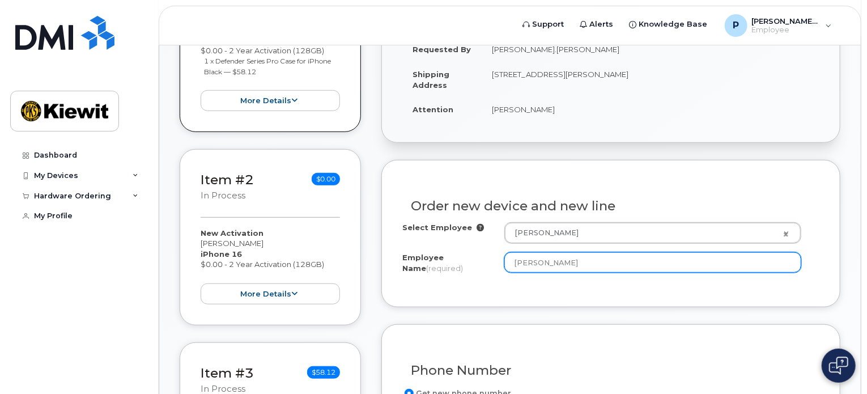
click at [566, 259] on input "[PERSON_NAME]" at bounding box center [653, 262] width 297 height 20
drag, startPoint x: 588, startPoint y: 260, endPoint x: 378, endPoint y: 249, distance: 210.1
type input "Craft Stock"
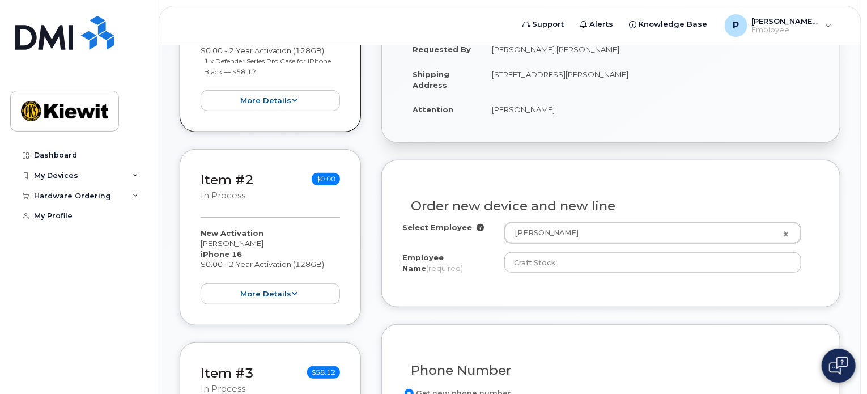
click at [579, 302] on div "Order new device and new line Select Employee [PERSON_NAME] 2157162 Employee Na…" at bounding box center [611, 233] width 459 height 147
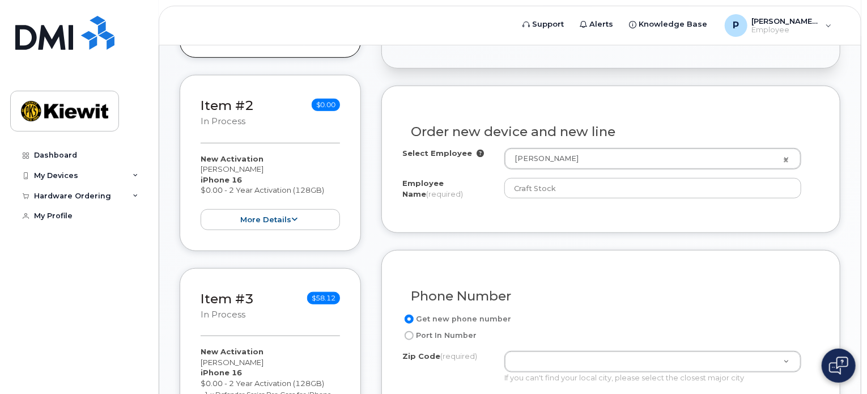
scroll to position [248, 0]
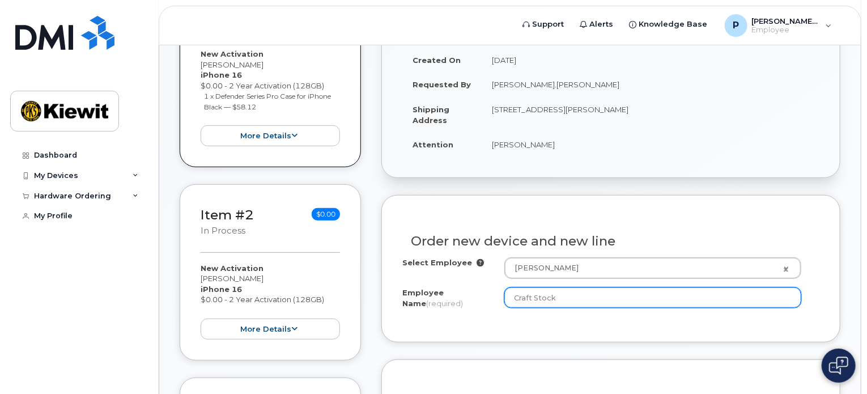
click at [592, 297] on input "Craft Stock" at bounding box center [653, 297] width 297 height 20
drag, startPoint x: 595, startPoint y: 296, endPoint x: 367, endPoint y: 278, distance: 228.6
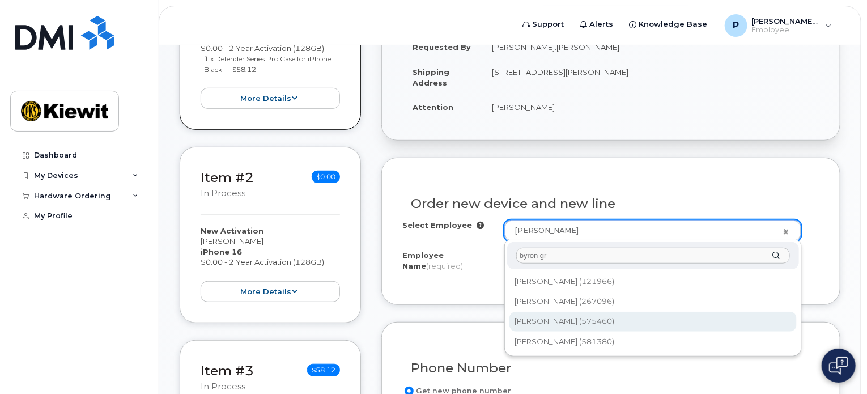
scroll to position [305, 0]
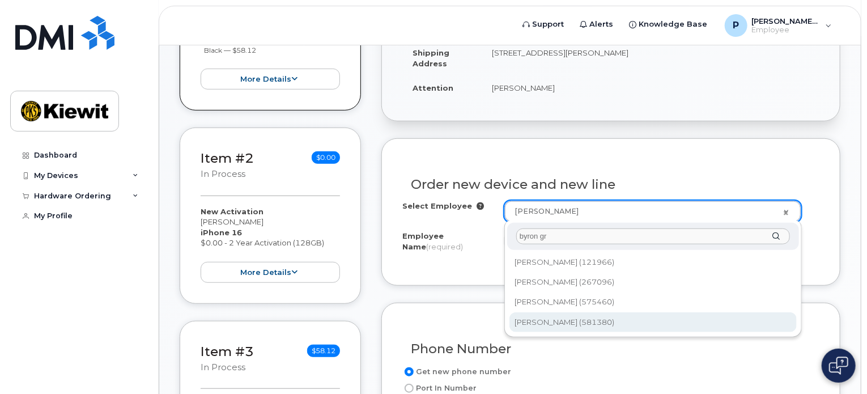
type input "byron gr"
type input "2981503"
type input "[PERSON_NAME]"
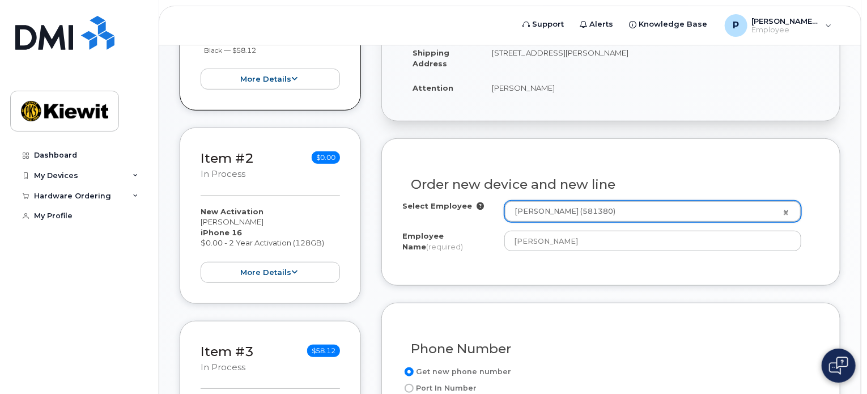
click at [571, 269] on div "Order new device and new line Select Employee [PERSON_NAME] (581380) 2981503 Em…" at bounding box center [611, 211] width 459 height 147
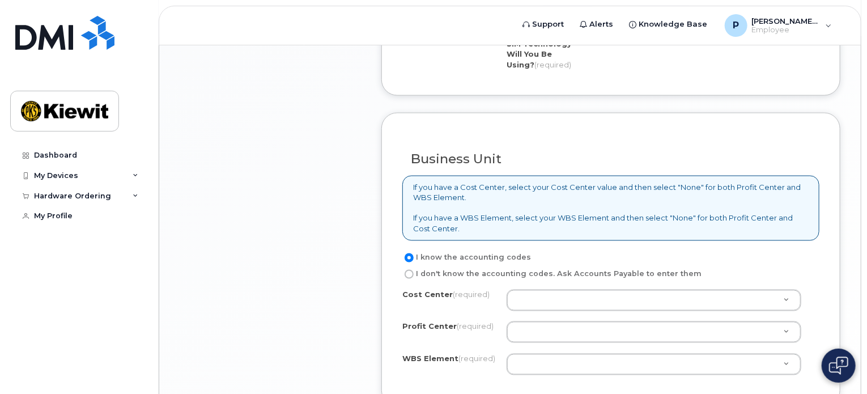
scroll to position [985, 0]
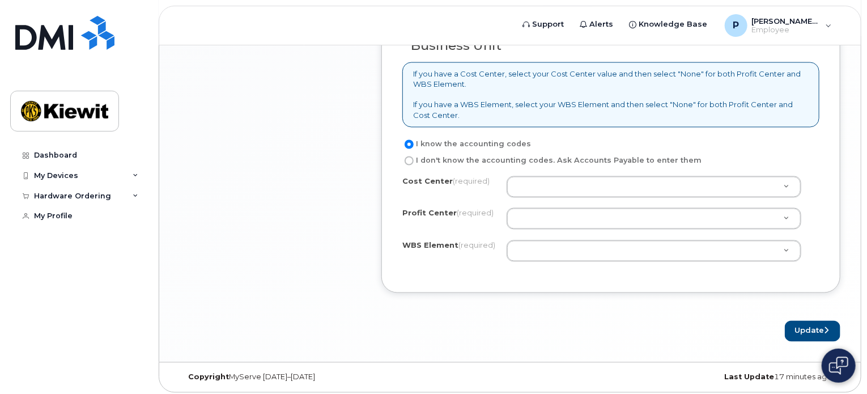
click at [458, 156] on label "I don't know the accounting codes. Ask Accounts Payable to enter them" at bounding box center [552, 161] width 299 height 14
click at [414, 156] on input "I don't know the accounting codes. Ask Accounts Payable to enter them" at bounding box center [409, 160] width 9 height 9
radio input "true"
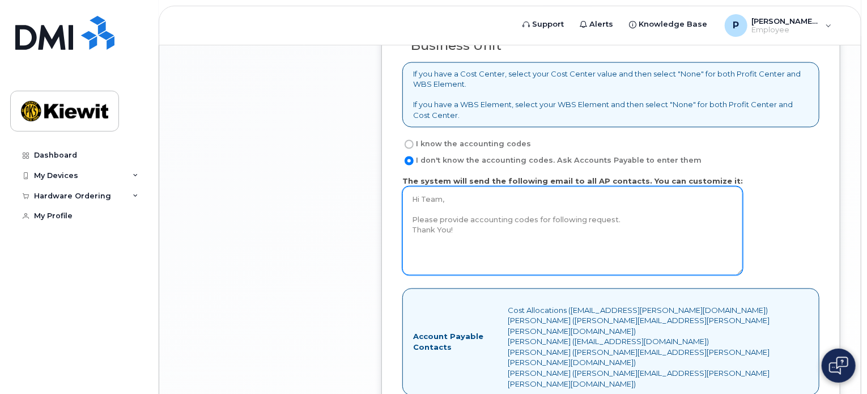
click at [623, 221] on textarea "Hi Team, Please provide accounting codes for following request. Thank You!" at bounding box center [573, 231] width 341 height 89
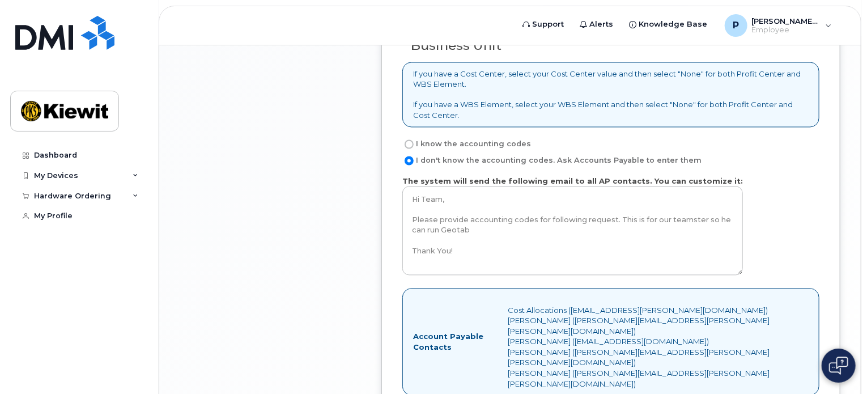
click at [768, 230] on div "The system will send the following email to all AP contacts. You can customize …" at bounding box center [611, 228] width 417 height 104
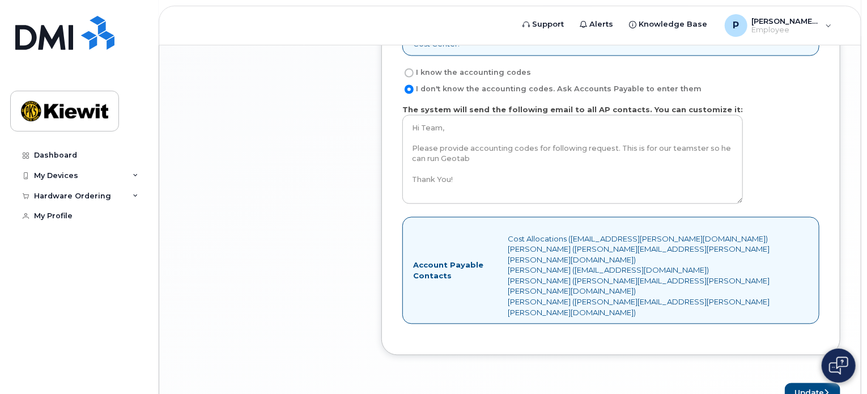
scroll to position [1031, 0]
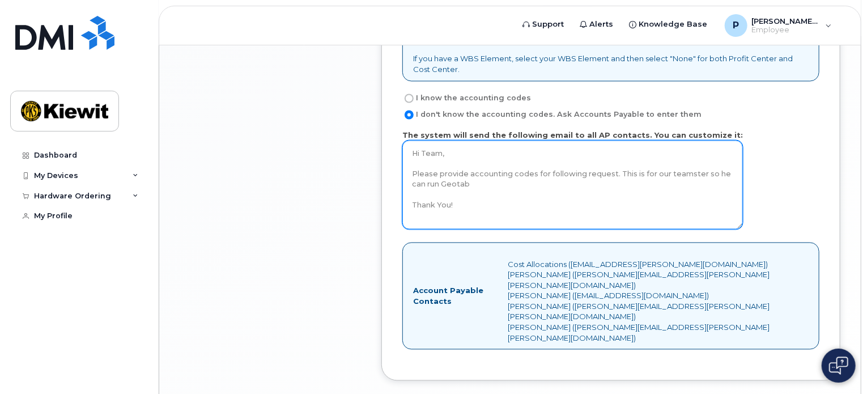
click at [520, 181] on textarea "Hi Team, Please provide accounting codes for following request. Thank You!" at bounding box center [573, 185] width 341 height 89
type textarea "Hi Team, Please provide accounting codes for following request. This is for our…"
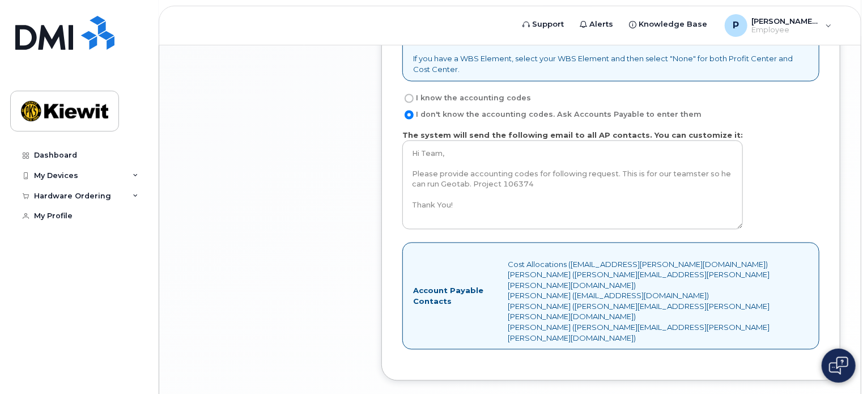
click at [798, 192] on div "The system will send the following email to all AP contacts. You can customize …" at bounding box center [611, 182] width 417 height 104
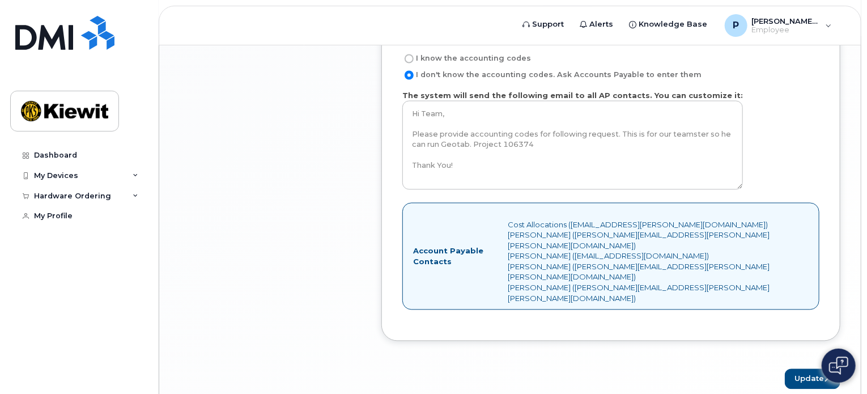
scroll to position [1088, 0]
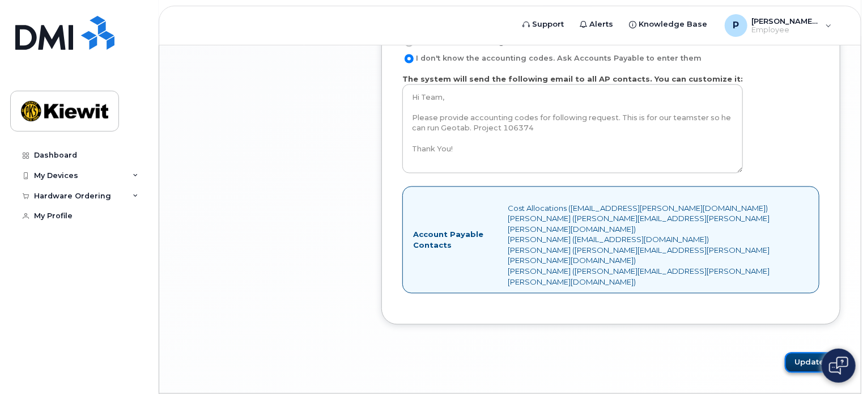
click at [817, 352] on button "Update" at bounding box center [813, 362] width 56 height 21
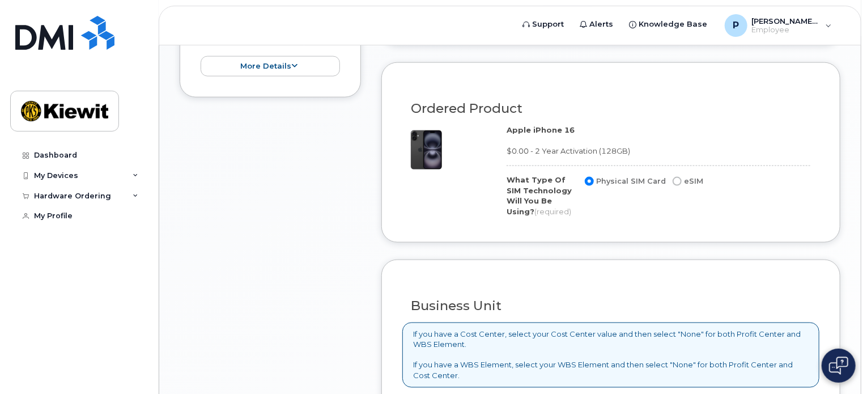
scroll to position [634, 0]
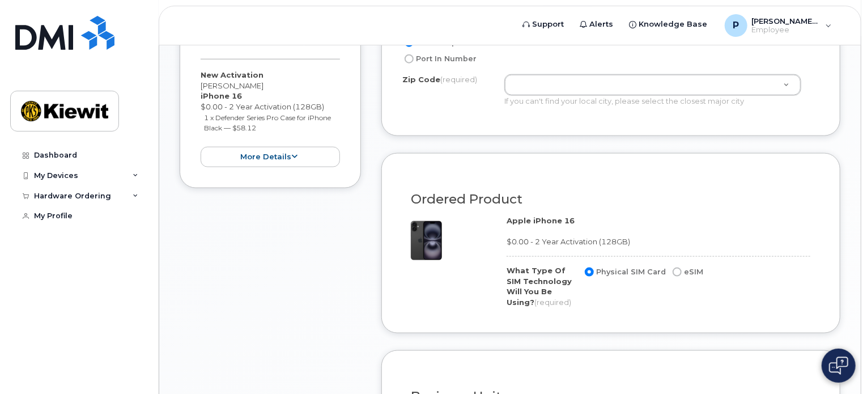
click at [673, 269] on input "eSIM" at bounding box center [677, 272] width 9 height 9
radio input "true"
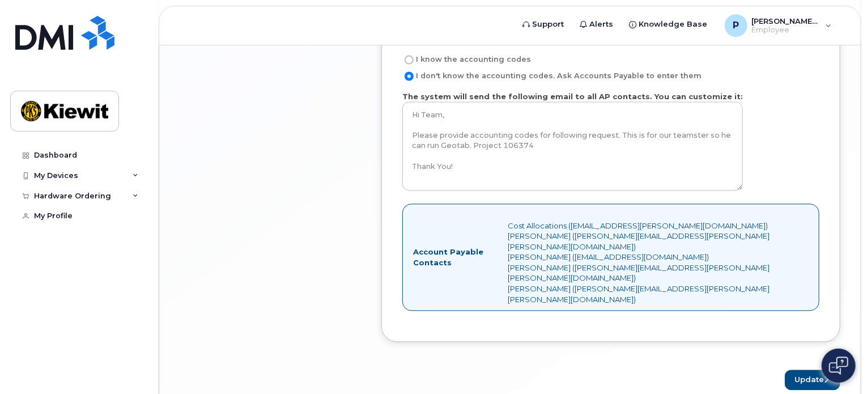
scroll to position [1088, 0]
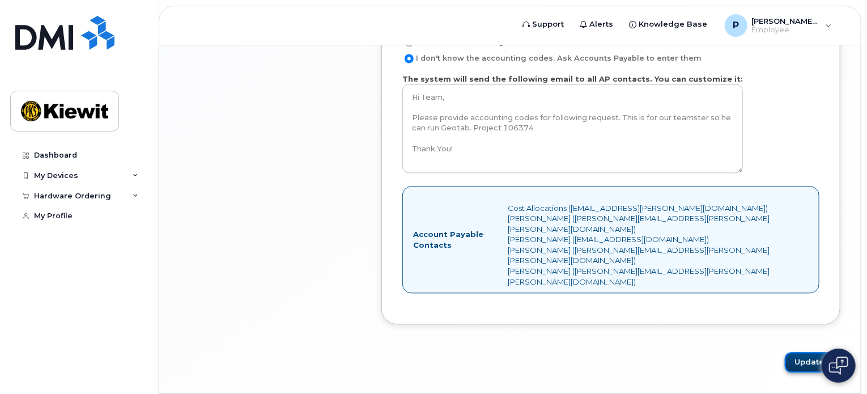
click at [801, 352] on button "Update" at bounding box center [813, 362] width 56 height 21
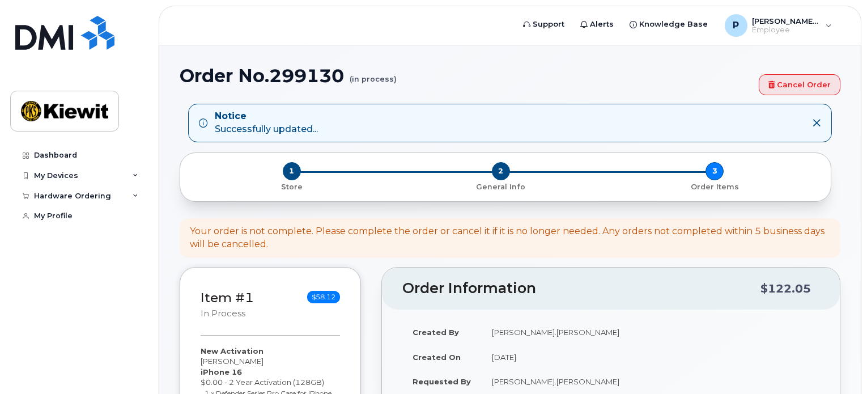
select select
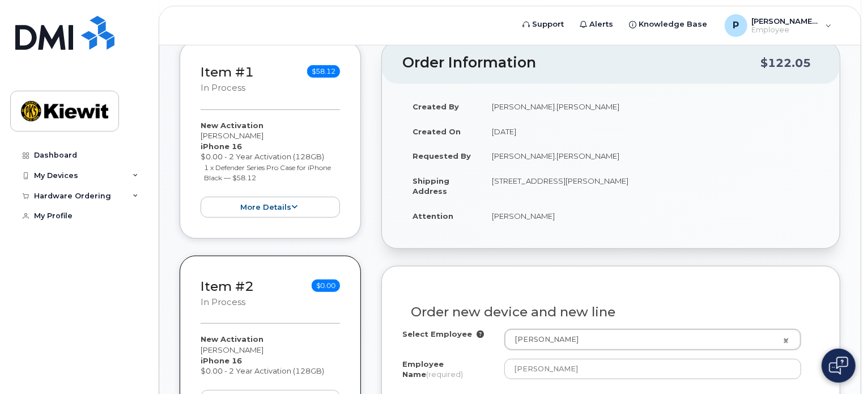
scroll to position [227, 0]
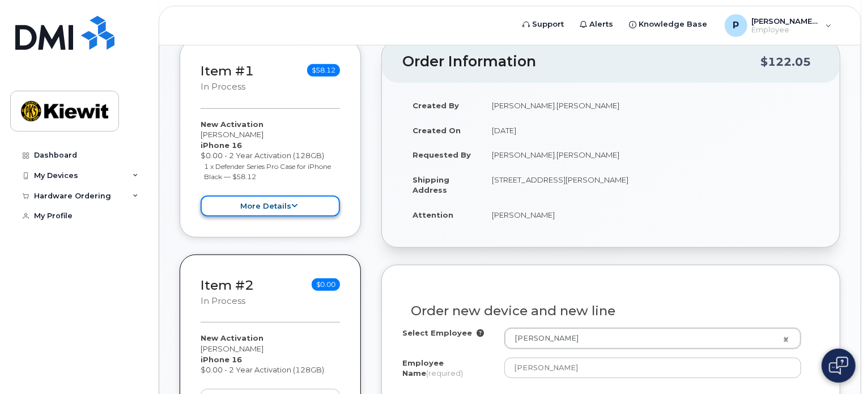
click at [299, 208] on button "more details" at bounding box center [270, 206] width 139 height 21
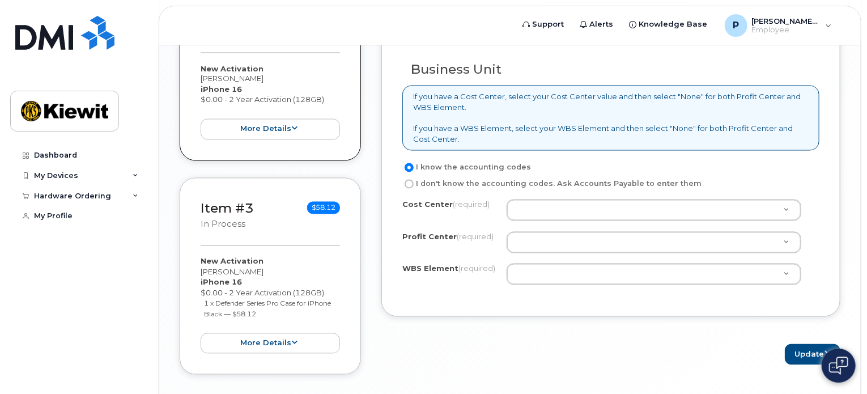
scroll to position [1034, 0]
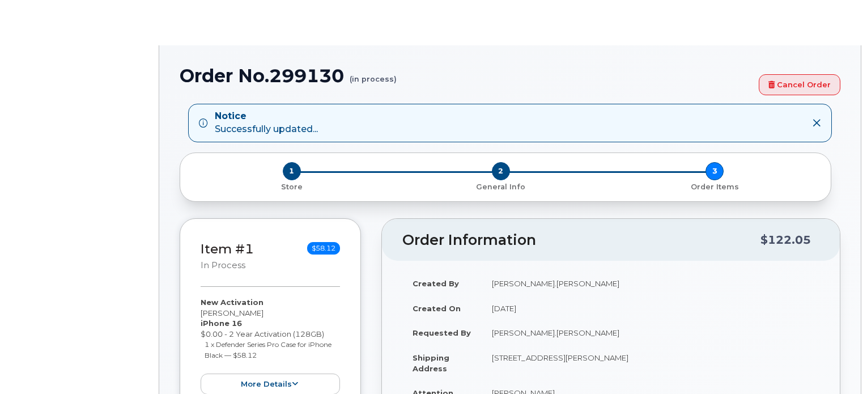
type input "2157162"
select select
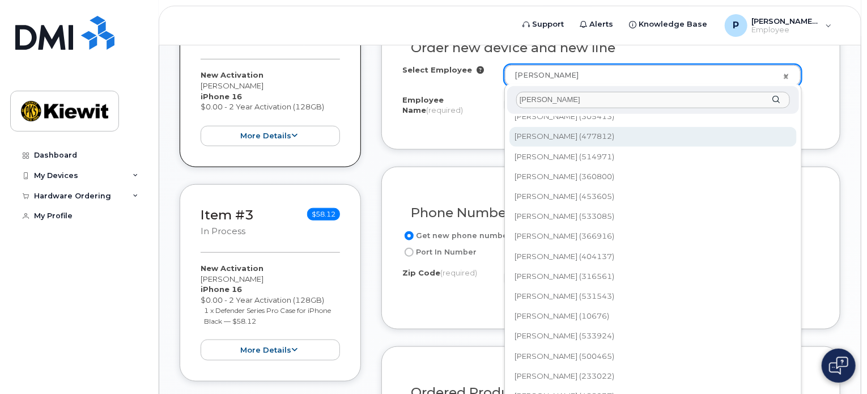
scroll to position [510, 0]
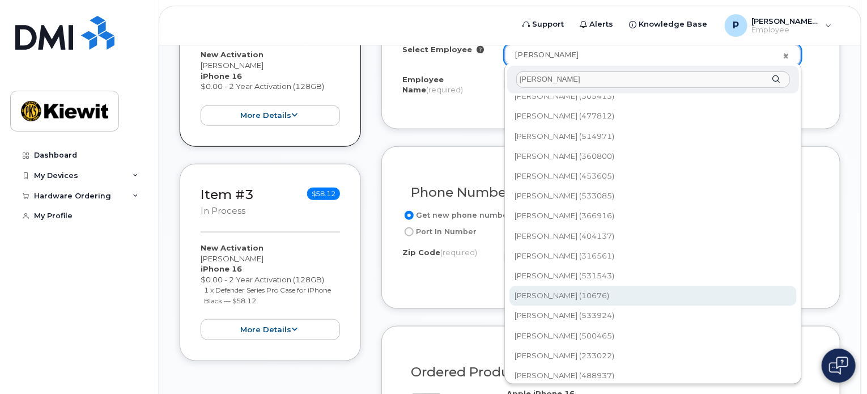
type input "joyner"
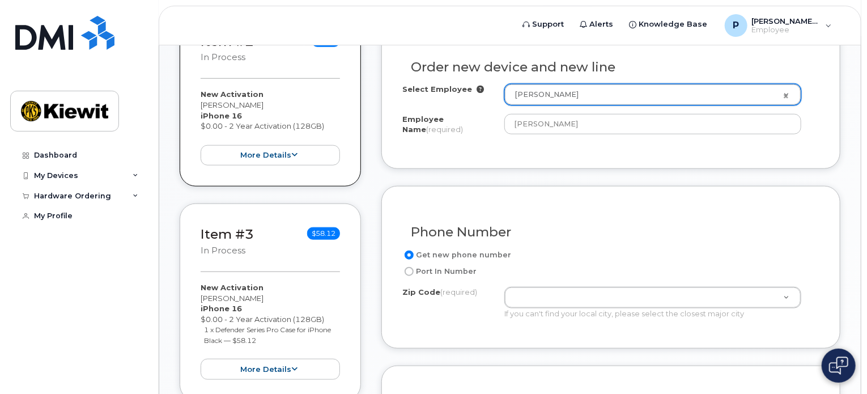
scroll to position [454, 0]
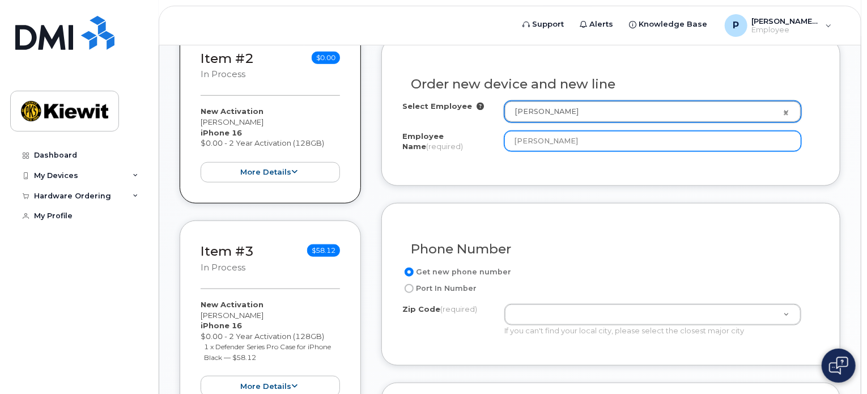
click at [615, 131] on input "Patrick Kasch" at bounding box center [653, 141] width 297 height 20
drag, startPoint x: 612, startPoint y: 133, endPoint x: 248, endPoint y: 106, distance: 365.6
click at [248, 106] on div "Item #1 in process $58.12 New Activation Byron Greer iPhone 16 $0.00 - 2 Year A…" at bounding box center [510, 367] width 661 height 1108
type input "Tiny Joyner"
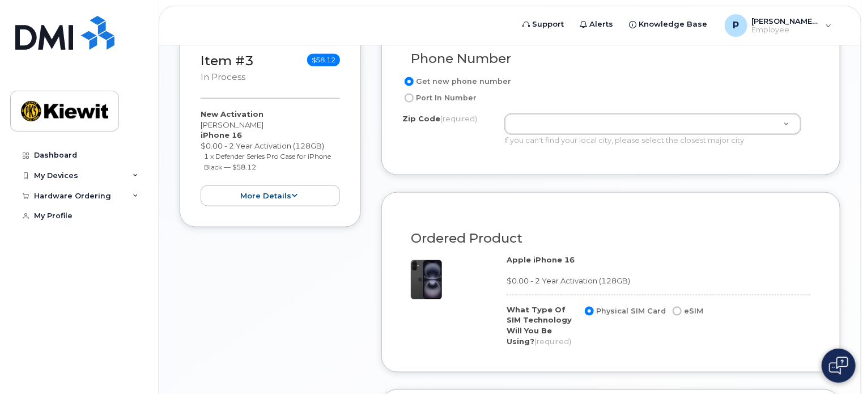
scroll to position [680, 0]
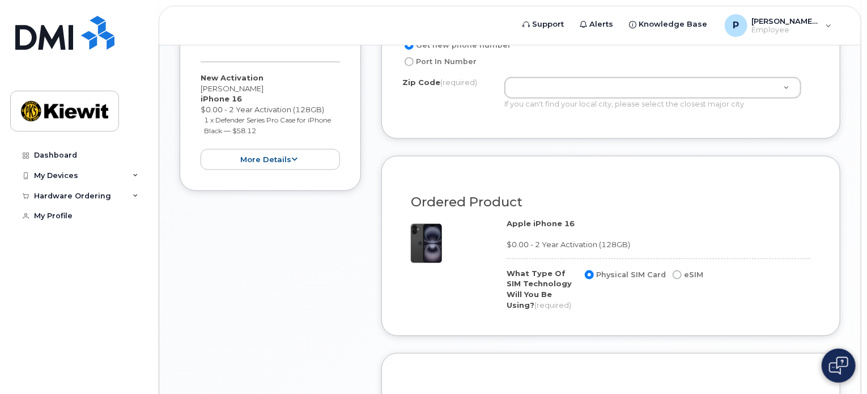
click at [678, 271] on input "eSIM" at bounding box center [677, 274] width 9 height 9
radio input "true"
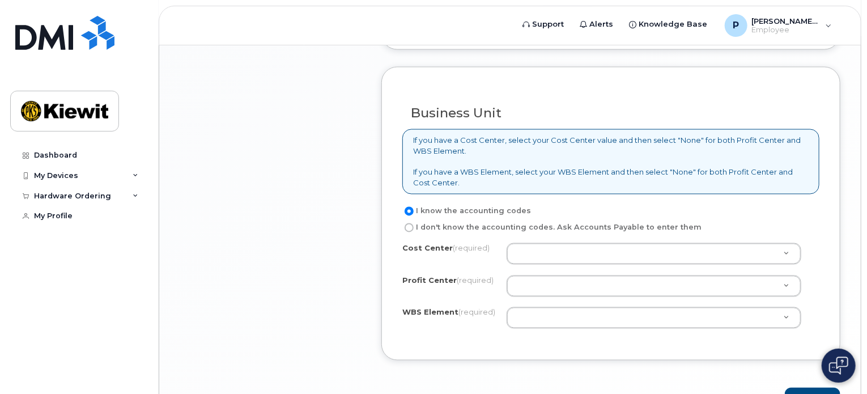
scroll to position [1021, 0]
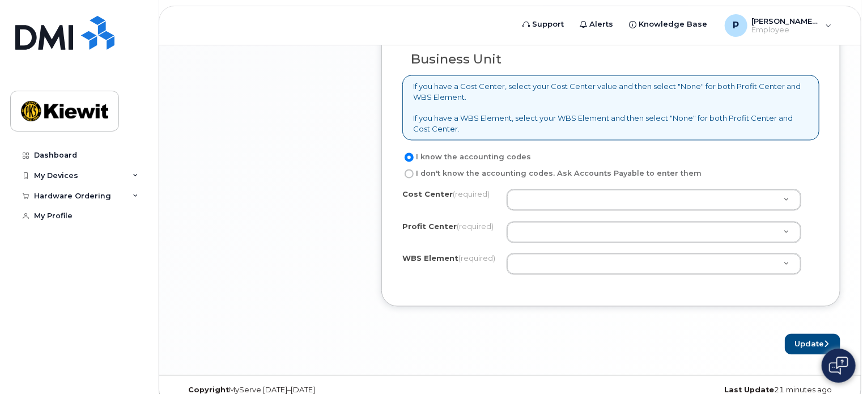
click at [513, 173] on label "I don't know the accounting codes. Ask Accounts Payable to enter them" at bounding box center [552, 174] width 299 height 14
click at [414, 173] on input "I don't know the accounting codes. Ask Accounts Payable to enter them" at bounding box center [409, 174] width 9 height 9
radio input "true"
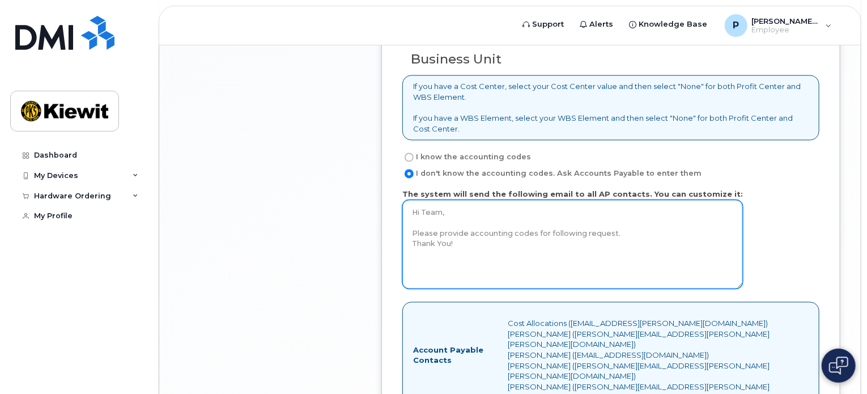
click at [638, 231] on textarea "Hi Team, Please provide accounting codes for following request. Thank You!" at bounding box center [573, 244] width 341 height 89
type textarea "Hi Team, Please provide accounting codes for following request. This is for my …"
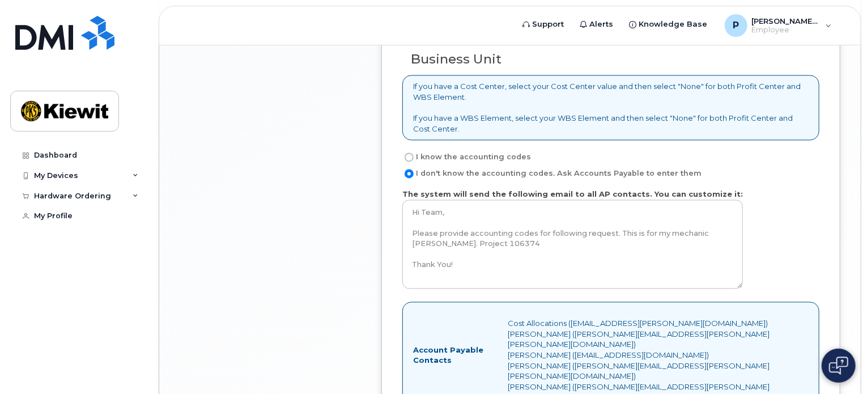
click at [746, 242] on div "The system will send the following email to all AP contacts. You can customize …" at bounding box center [611, 241] width 417 height 104
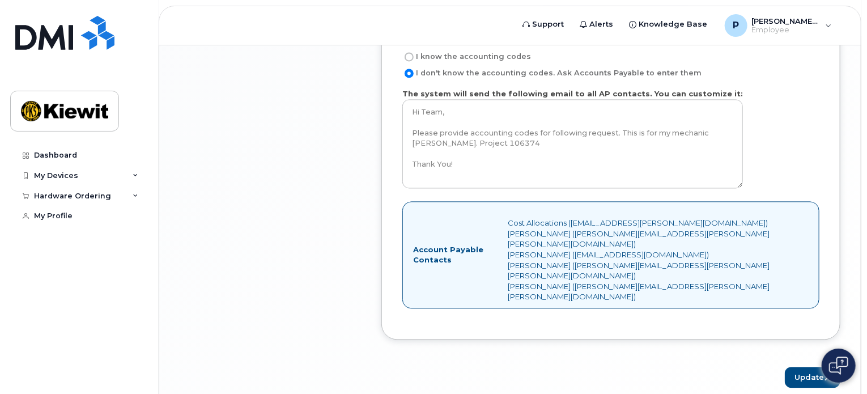
scroll to position [1136, 0]
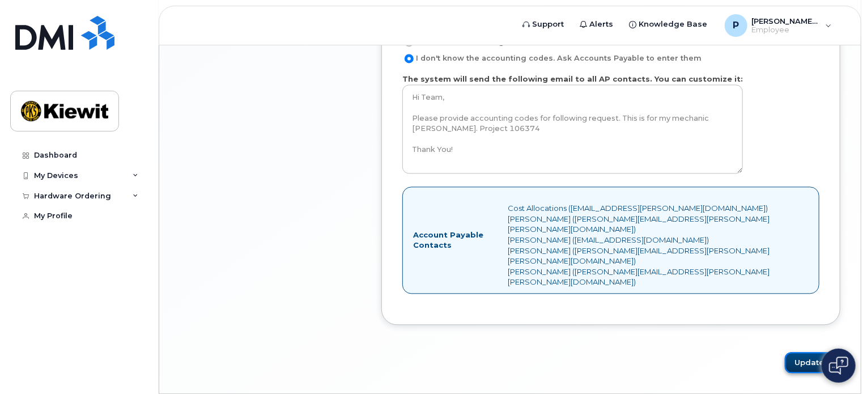
click at [809, 352] on button "Update" at bounding box center [813, 362] width 56 height 21
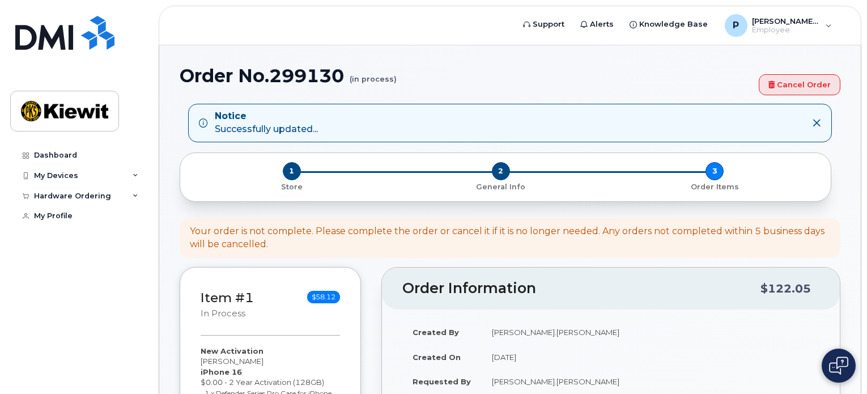
select select
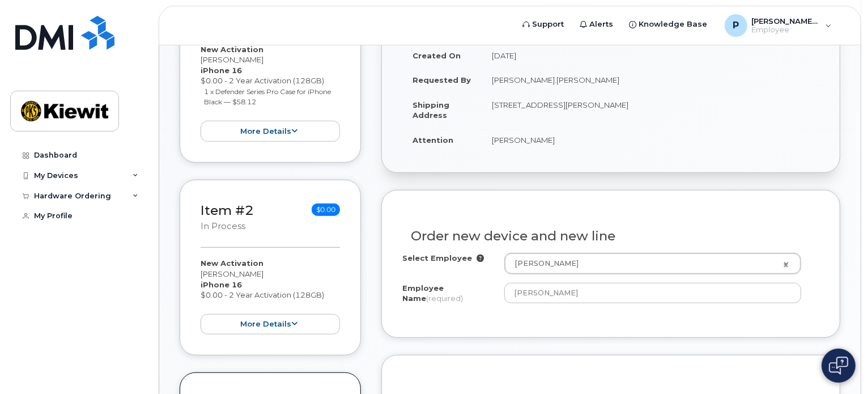
scroll to position [340, 0]
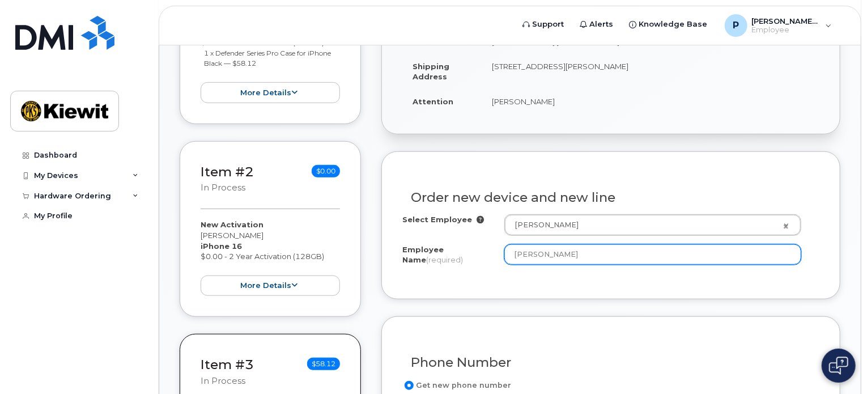
click at [578, 244] on input "[PERSON_NAME]" at bounding box center [653, 254] width 297 height 20
drag, startPoint x: 596, startPoint y: 251, endPoint x: 374, endPoint y: 225, distance: 223.8
drag, startPoint x: 588, startPoint y: 253, endPoint x: 373, endPoint y: 251, distance: 214.9
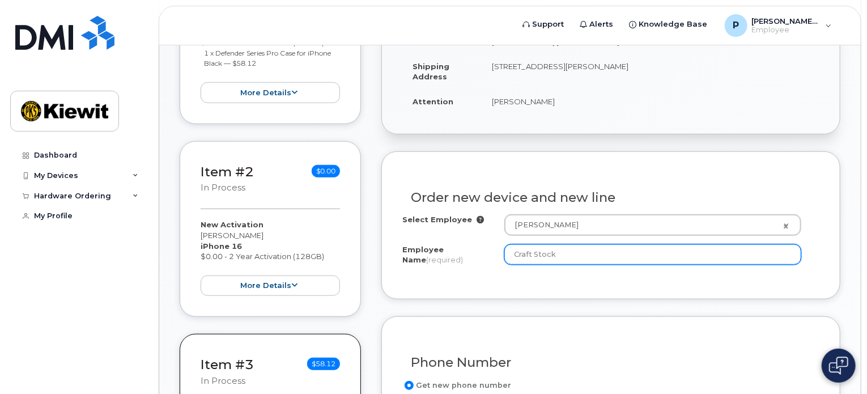
type input "Craft Stock"
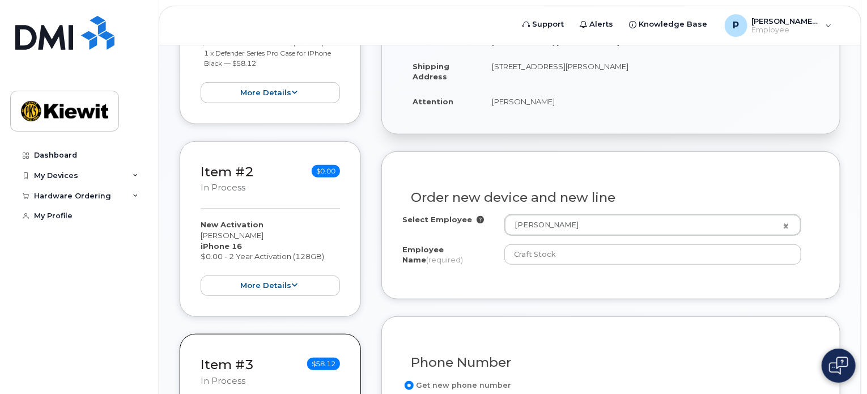
click at [507, 265] on div "Employee Name (required) Craft Stock" at bounding box center [611, 257] width 417 height 26
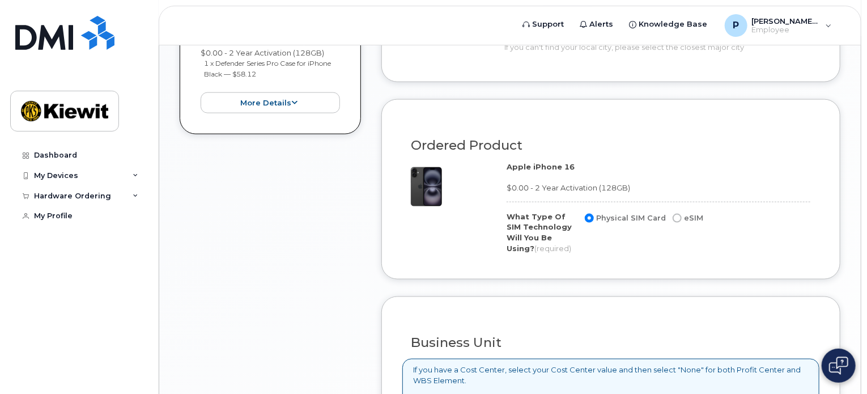
drag, startPoint x: 670, startPoint y: 217, endPoint x: 674, endPoint y: 235, distance: 18.6
click at [673, 217] on input "eSIM" at bounding box center [677, 218] width 9 height 9
radio input "true"
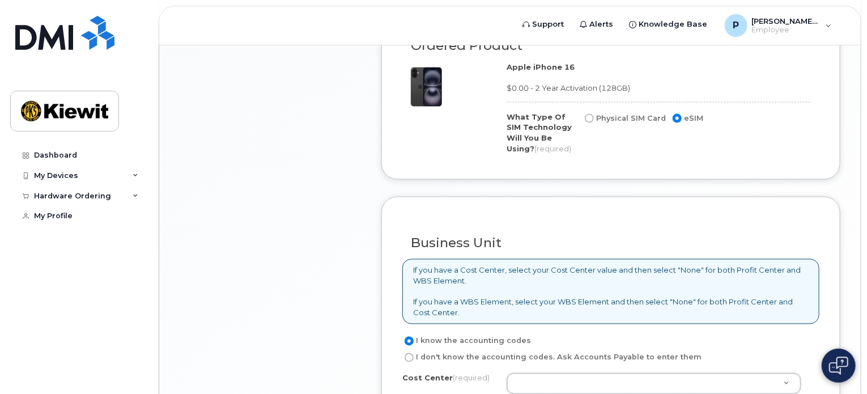
scroll to position [907, 0]
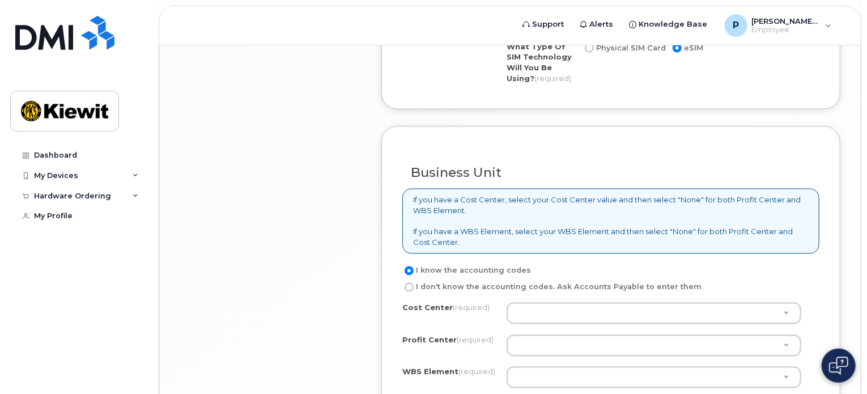
click at [511, 285] on label "I don't know the accounting codes. Ask Accounts Payable to enter them" at bounding box center [552, 288] width 299 height 14
click at [414, 285] on input "I don't know the accounting codes. Ask Accounts Payable to enter them" at bounding box center [409, 287] width 9 height 9
radio input "true"
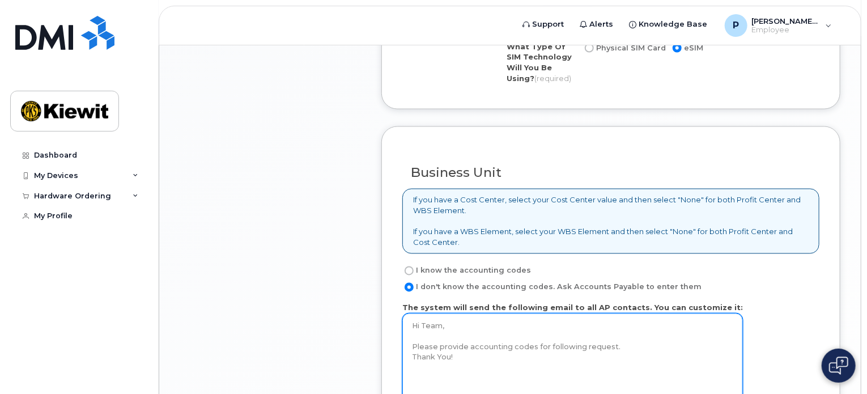
click at [644, 342] on textarea "Hi Team, Please provide accounting codes for following request. Thank You!" at bounding box center [573, 358] width 341 height 89
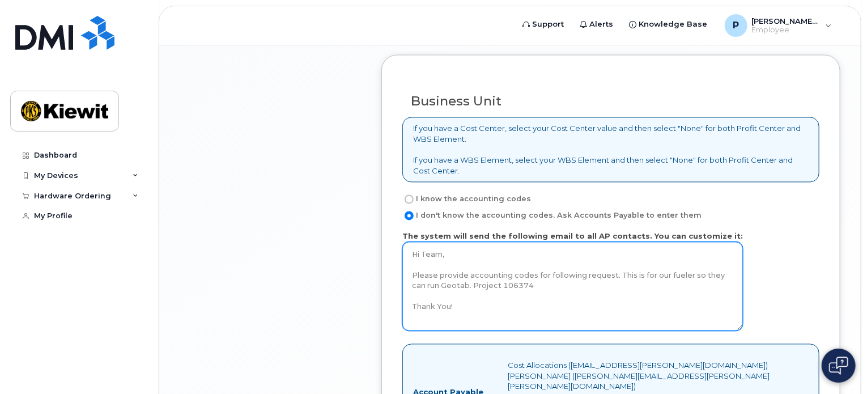
scroll to position [1077, 0]
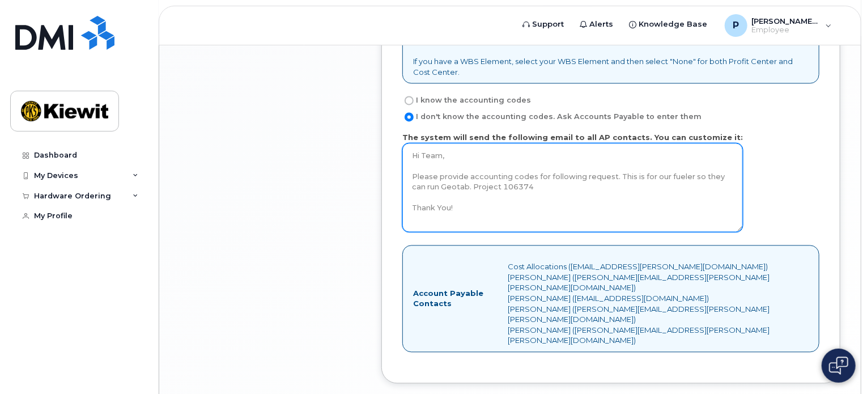
type textarea "Hi Team, Please provide accounting codes for following request. This is for our…"
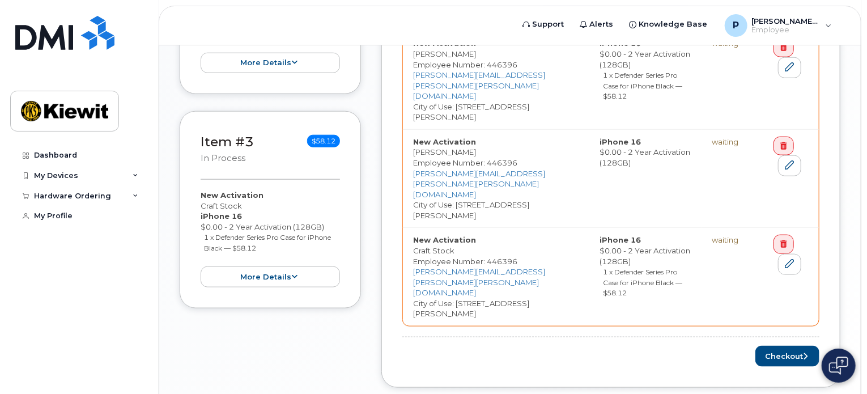
scroll to position [564, 0]
click at [791, 345] on button "Checkout" at bounding box center [788, 355] width 64 height 21
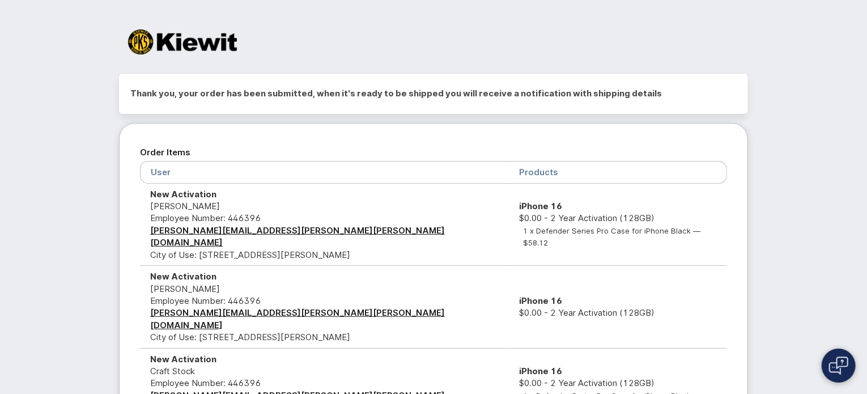
click at [203, 47] on img at bounding box center [182, 41] width 109 height 25
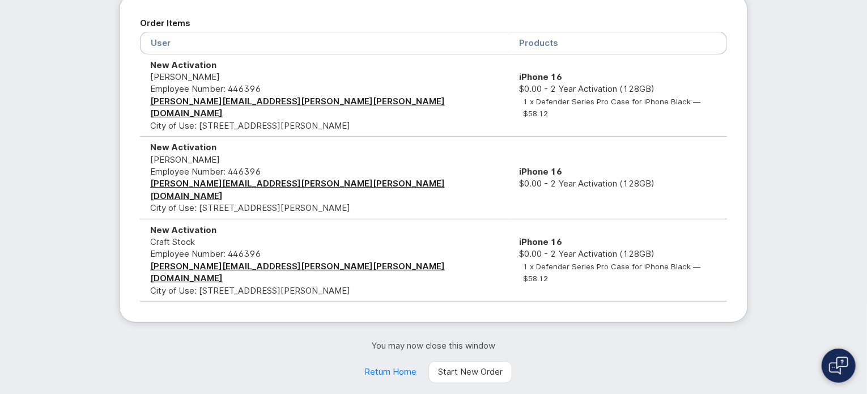
scroll to position [132, 0]
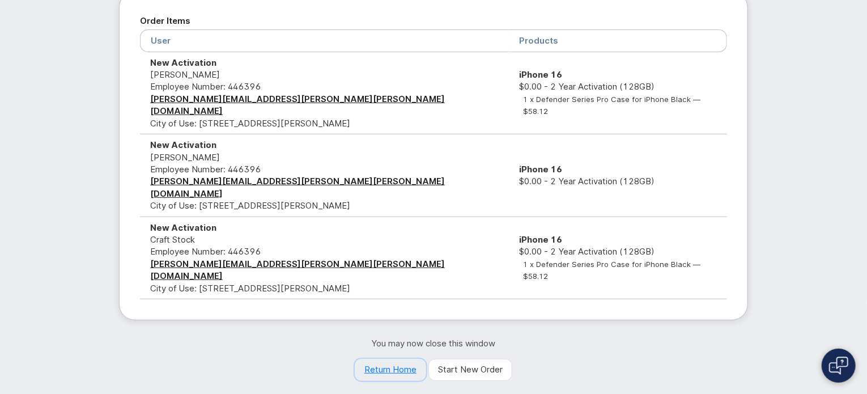
click at [407, 359] on link "Return Home" at bounding box center [390, 370] width 71 height 23
